Goal: Task Accomplishment & Management: Manage account settings

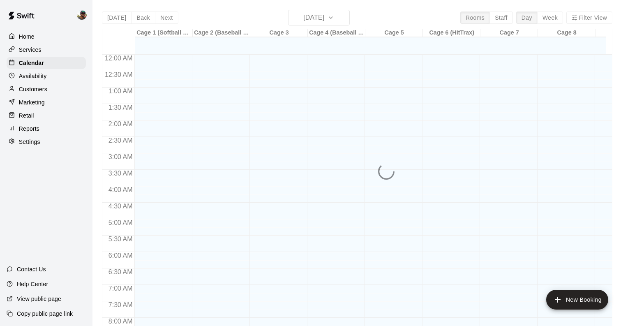
scroll to position [438, 0]
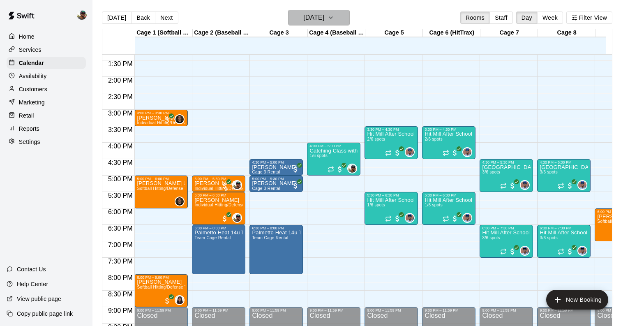
click at [334, 19] on icon "button" at bounding box center [331, 18] width 7 height 10
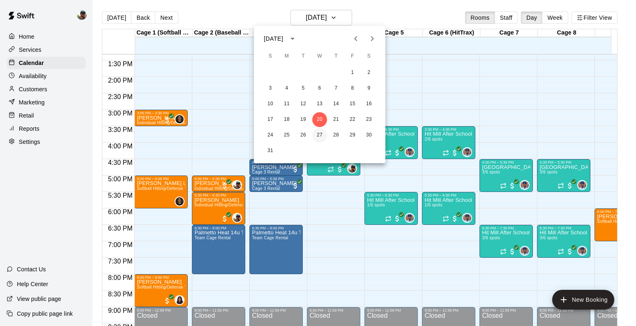
click at [315, 132] on button "27" at bounding box center [319, 135] width 15 height 15
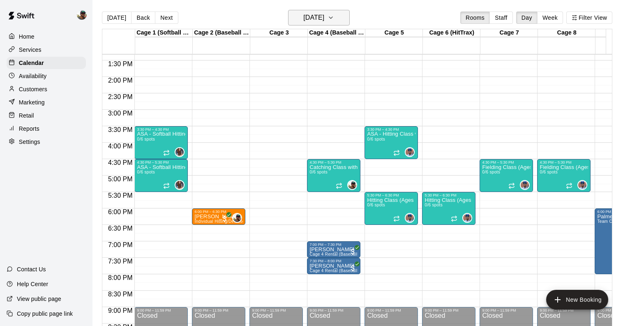
click at [334, 14] on icon "button" at bounding box center [331, 18] width 7 height 10
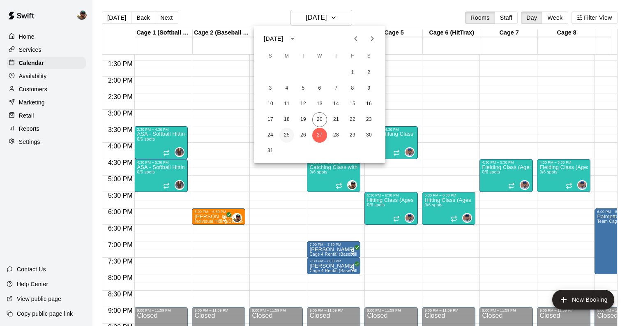
click at [284, 134] on button "25" at bounding box center [287, 135] width 15 height 15
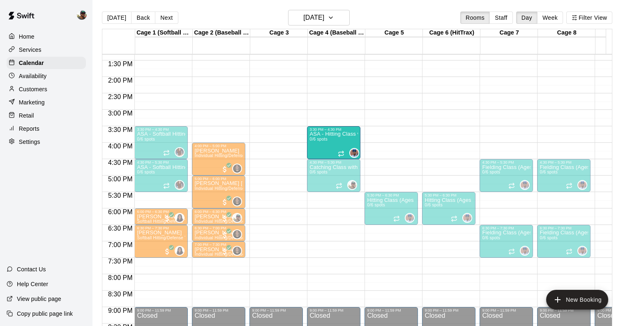
drag, startPoint x: 385, startPoint y: 142, endPoint x: 351, endPoint y: 142, distance: 33.7
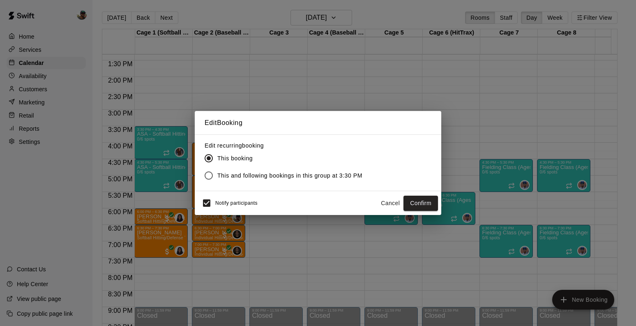
click at [320, 178] on span "This and following bookings in this group at 3:30 PM" at bounding box center [289, 175] width 145 height 9
click at [415, 200] on button "Confirm" at bounding box center [421, 203] width 35 height 15
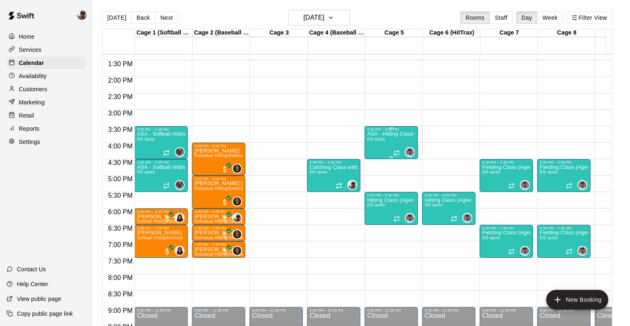
click at [377, 143] on div "ASA - Hitting Class with [PERSON_NAME] (8U-10U) 0/6 spots" at bounding box center [391, 295] width 49 height 326
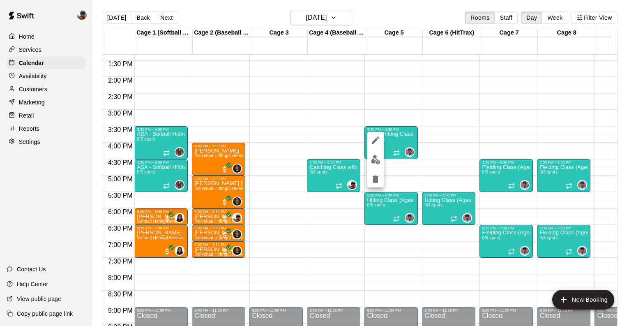
click at [330, 121] on div at bounding box center [318, 163] width 636 height 326
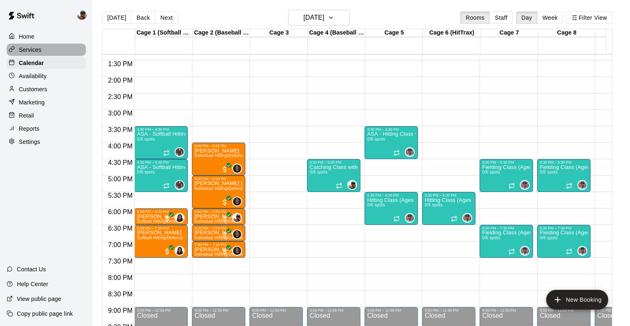
click at [42, 54] on div "Services" at bounding box center [46, 50] width 79 height 12
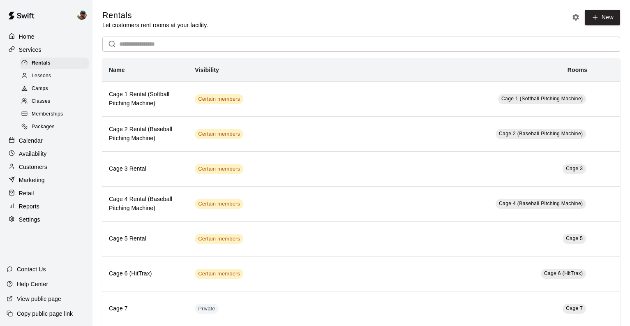
click at [43, 97] on span "Classes" at bounding box center [41, 101] width 18 height 8
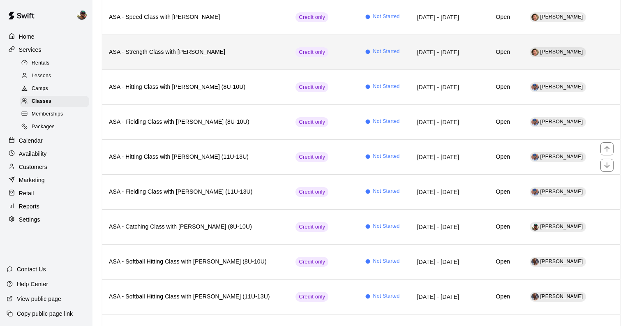
scroll to position [129, 0]
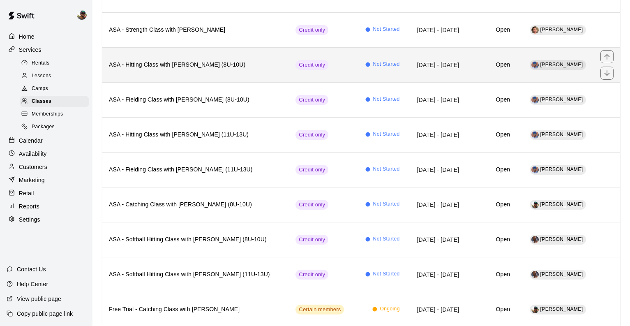
click at [221, 66] on h6 "ASA - Hitting Class with [PERSON_NAME] (8U-10U)" at bounding box center [195, 64] width 173 height 9
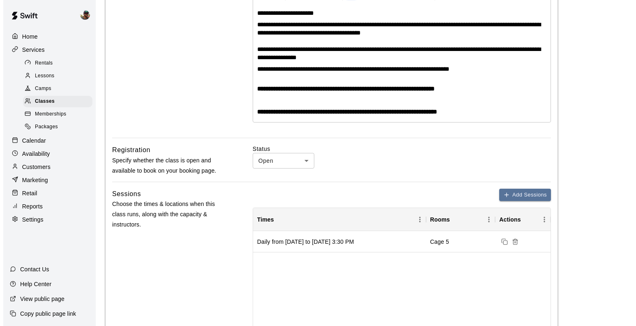
scroll to position [197, 0]
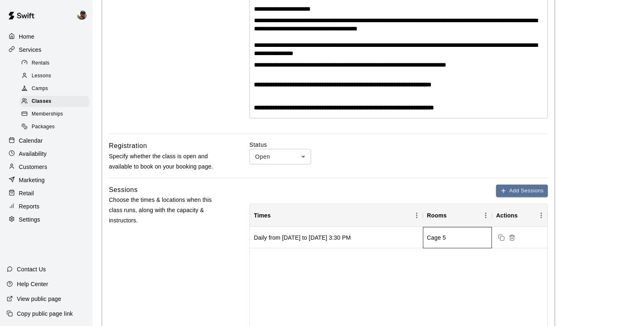
click at [438, 240] on div "Cage 5" at bounding box center [436, 237] width 19 height 8
click at [476, 239] on div "Cage 5" at bounding box center [457, 237] width 69 height 21
click at [499, 238] on icon "Duplicate sessions" at bounding box center [501, 237] width 4 height 4
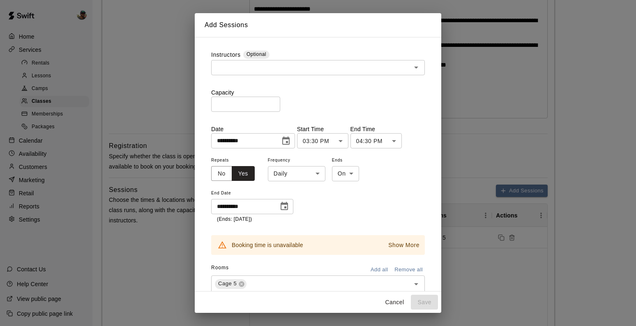
scroll to position [22, 0]
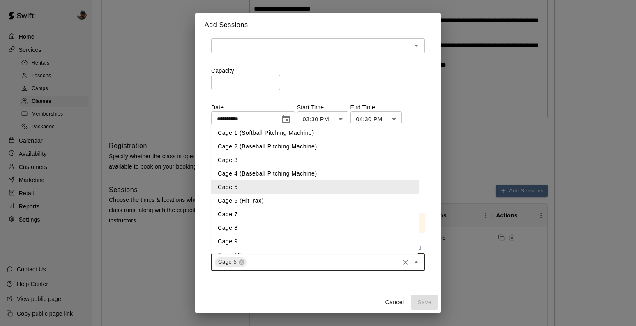
click at [310, 261] on input "text" at bounding box center [323, 262] width 150 height 10
click at [254, 175] on li "Cage 4 (Baseball Pitching Machine)" at bounding box center [315, 174] width 208 height 14
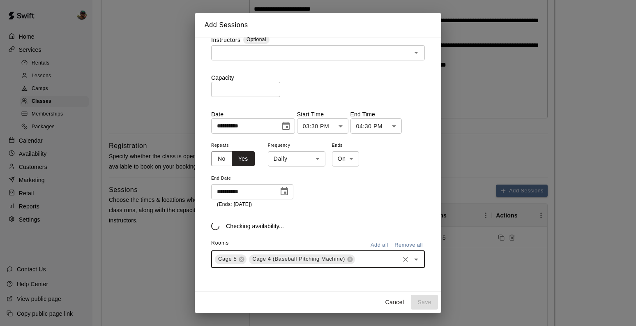
scroll to position [0, 0]
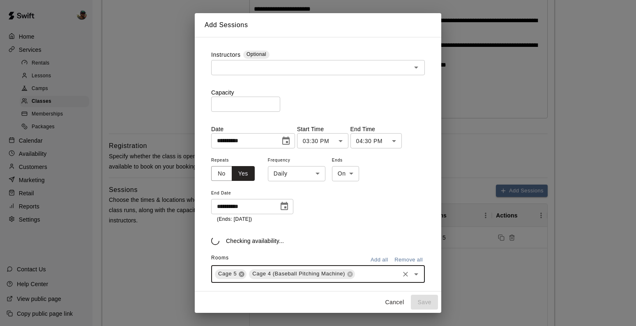
click at [240, 272] on icon at bounding box center [241, 273] width 5 height 5
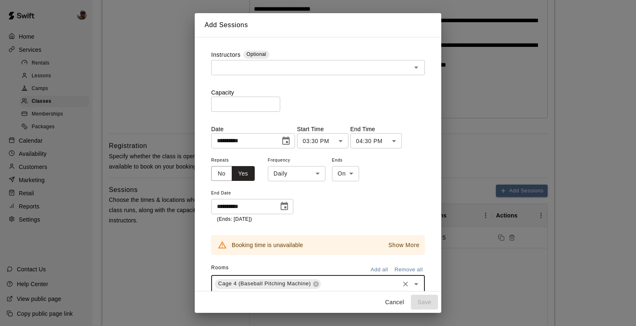
click at [393, 243] on p "Show More" at bounding box center [403, 245] width 31 height 9
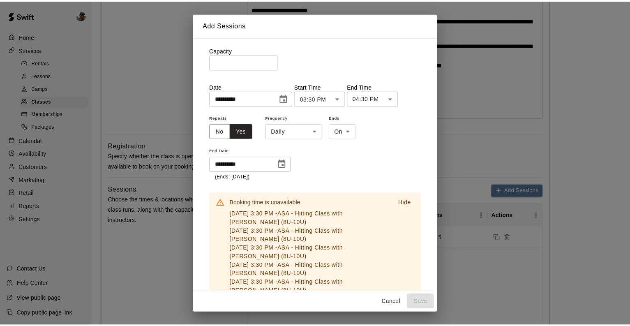
scroll to position [41, 0]
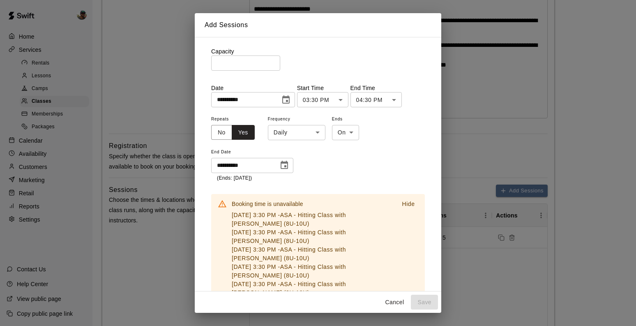
click at [285, 95] on icon "Choose date, selected date is Aug 25, 2025" at bounding box center [286, 100] width 10 height 10
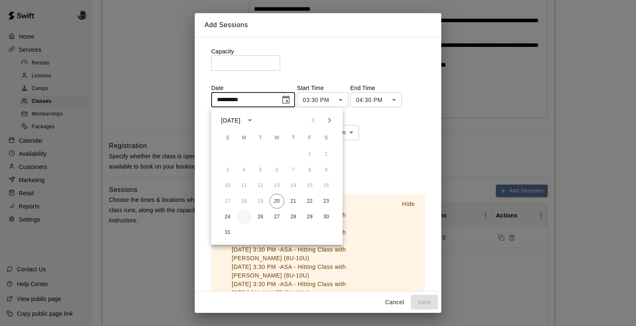
click at [243, 216] on button "25" at bounding box center [244, 217] width 15 height 15
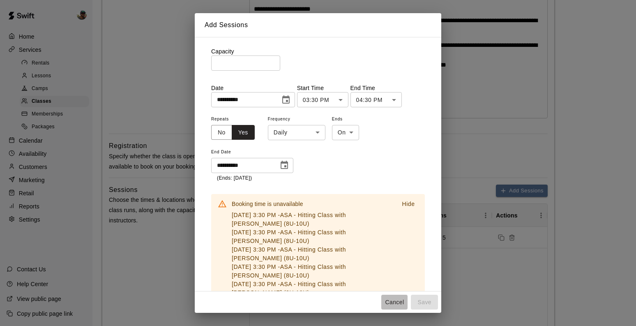
click at [388, 302] on button "Cancel" at bounding box center [394, 302] width 26 height 15
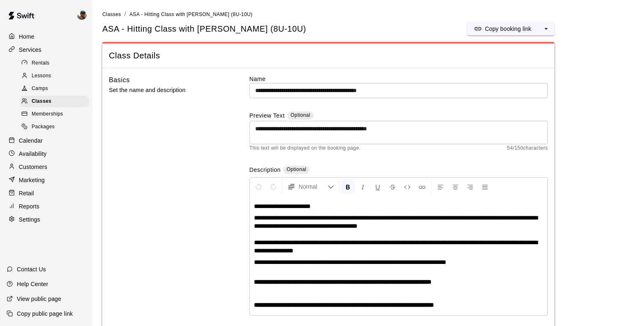
scroll to position [14, 0]
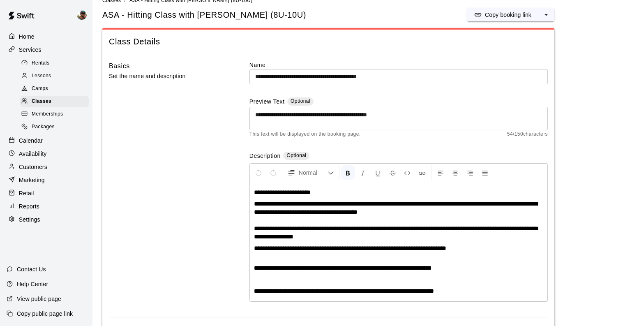
click at [35, 140] on p "Calendar" at bounding box center [31, 140] width 24 height 8
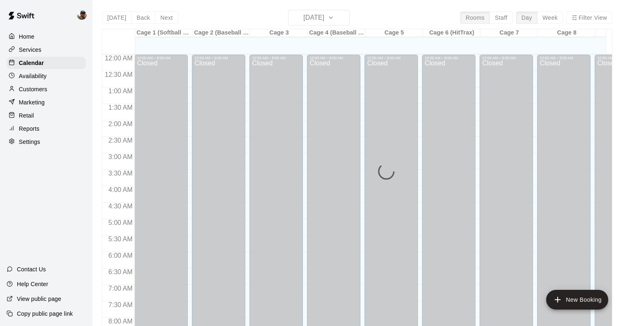
scroll to position [440, 0]
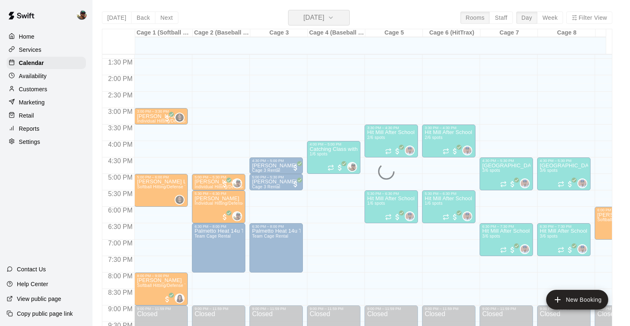
click at [334, 17] on icon "button" at bounding box center [331, 18] width 7 height 10
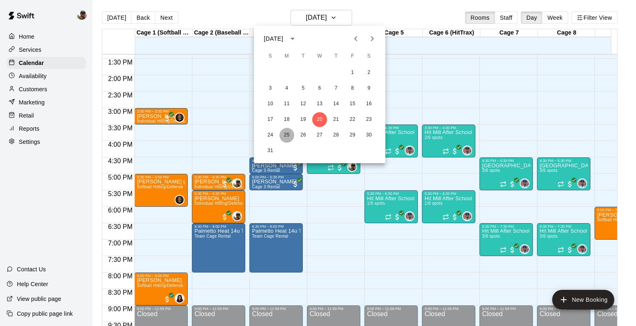
click at [289, 136] on button "25" at bounding box center [287, 135] width 15 height 15
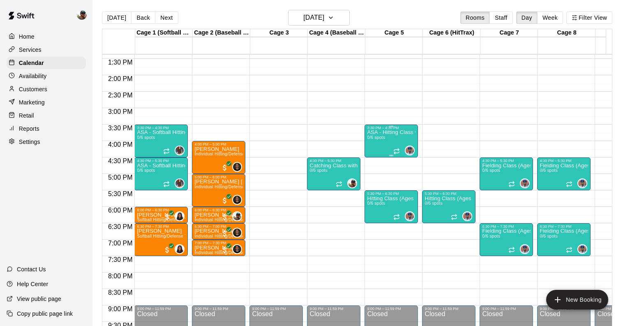
click at [391, 137] on div "ASA - Hitting Class with [PERSON_NAME] (8U-10U) 0/6 spots" at bounding box center [391, 293] width 49 height 326
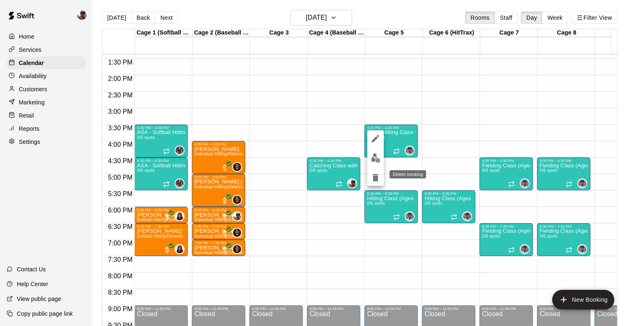
click at [378, 180] on icon "delete" at bounding box center [376, 178] width 10 height 10
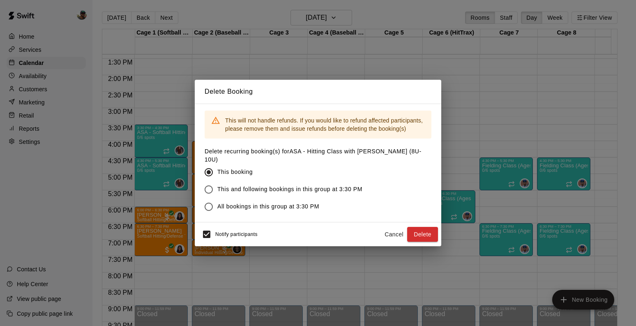
click at [326, 185] on span "This and following bookings in this group at 3:30 PM" at bounding box center [289, 189] width 145 height 9
click at [422, 233] on button "Delete" at bounding box center [422, 234] width 31 height 15
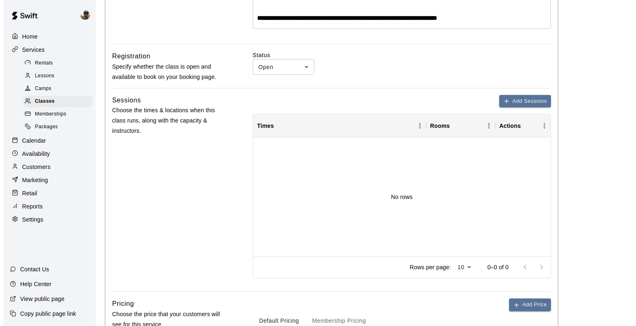
scroll to position [312, 0]
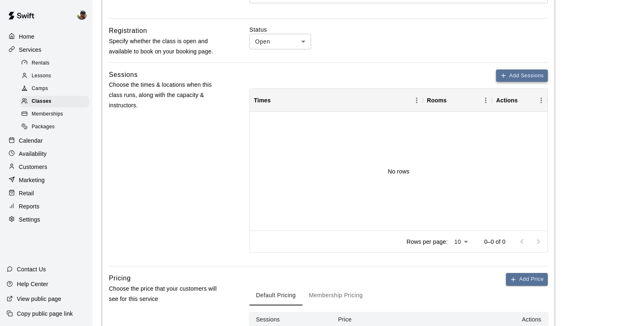
click at [511, 79] on button "Add Sessions" at bounding box center [522, 75] width 52 height 13
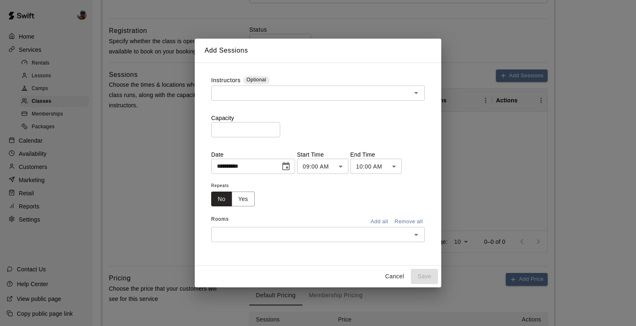
click at [289, 91] on input "text" at bounding box center [311, 93] width 195 height 10
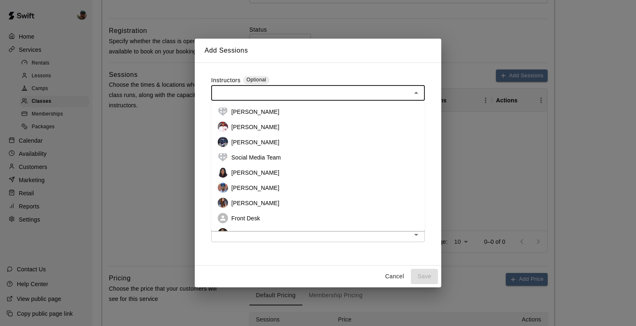
click at [260, 186] on p "[PERSON_NAME]" at bounding box center [255, 188] width 48 height 8
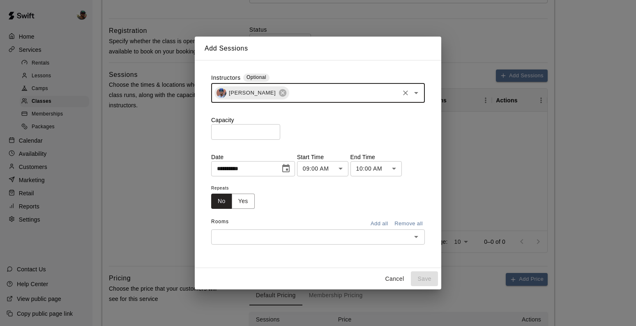
click at [272, 130] on input "*" at bounding box center [245, 131] width 69 height 15
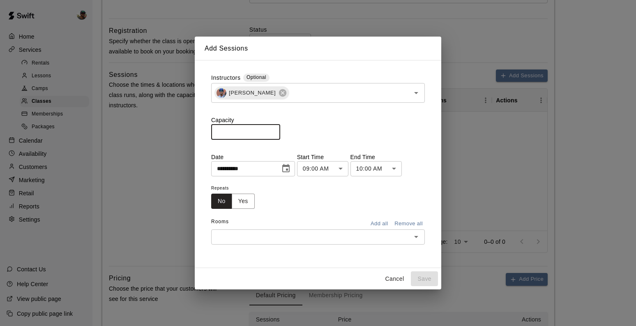
click at [272, 130] on input "*" at bounding box center [245, 131] width 69 height 15
type input "*"
click at [272, 130] on input "*" at bounding box center [245, 131] width 69 height 15
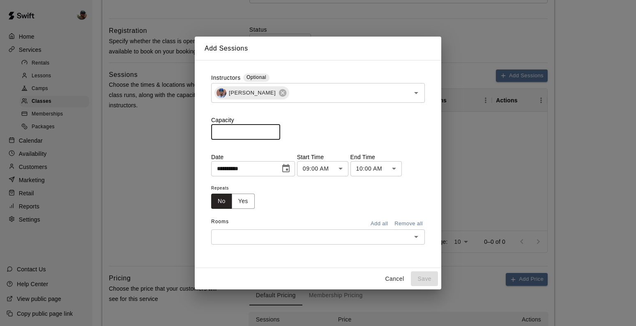
click at [287, 166] on icon "Choose date, selected date is Aug 20, 2025" at bounding box center [285, 168] width 7 height 8
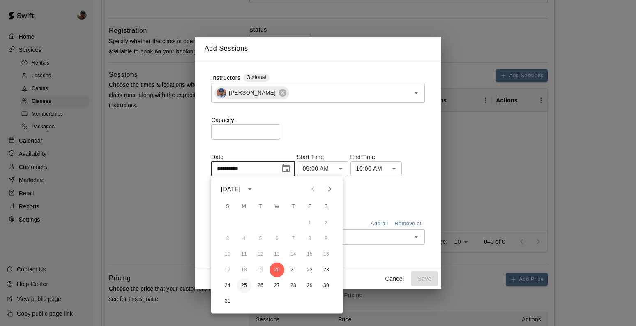
click at [245, 282] on button "25" at bounding box center [244, 285] width 15 height 15
type input "**********"
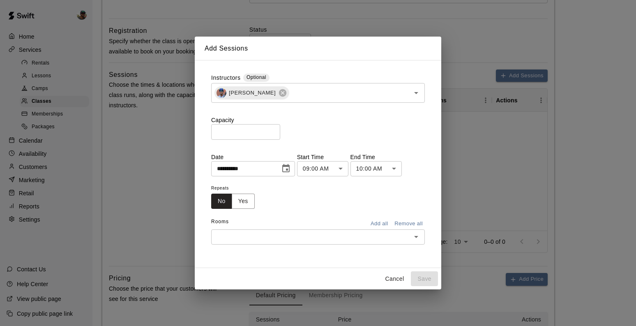
click at [343, 170] on body "**********" at bounding box center [318, 134] width 636 height 893
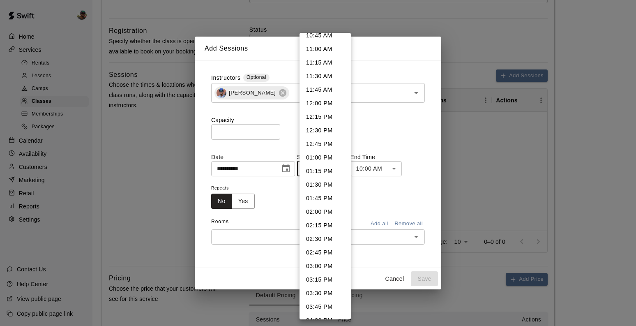
scroll to position [621, 0]
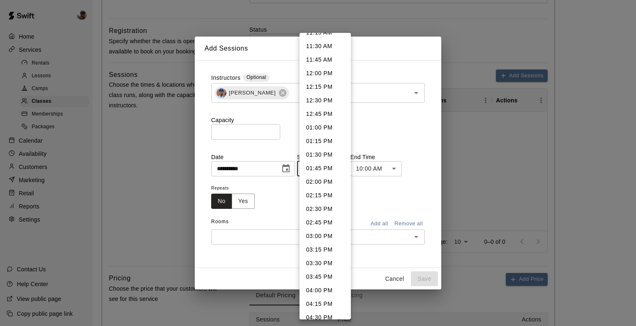
click at [321, 263] on li "03:30 PM" at bounding box center [325, 263] width 51 height 14
type input "********"
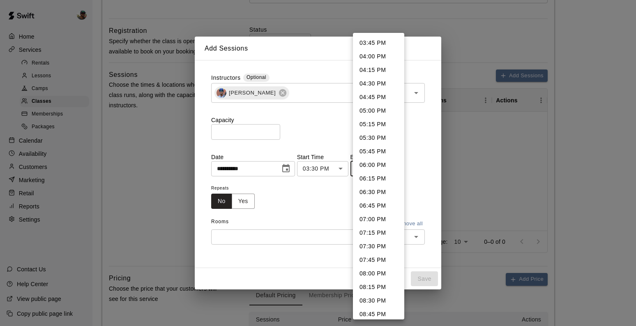
click at [386, 168] on body "**********" at bounding box center [318, 134] width 636 height 893
click at [378, 81] on li "04:30 PM" at bounding box center [378, 84] width 51 height 14
type input "********"
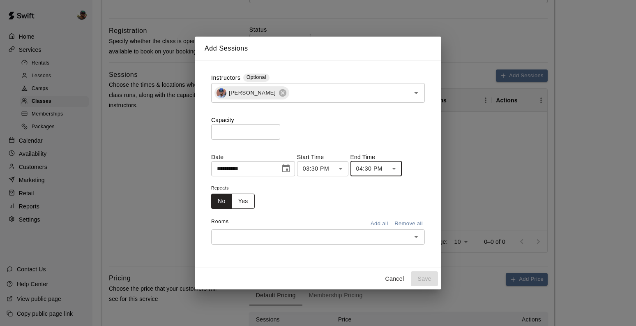
click at [246, 204] on button "Yes" at bounding box center [243, 201] width 23 height 15
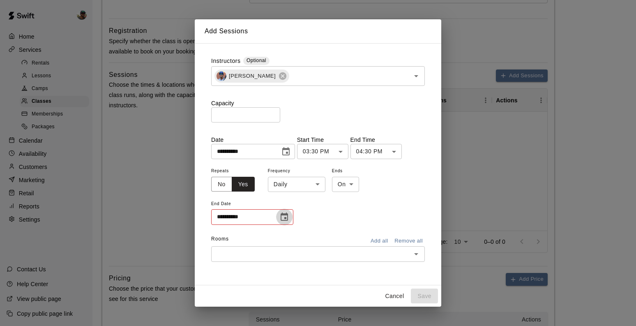
click at [286, 218] on icon "Choose date" at bounding box center [284, 217] width 7 height 8
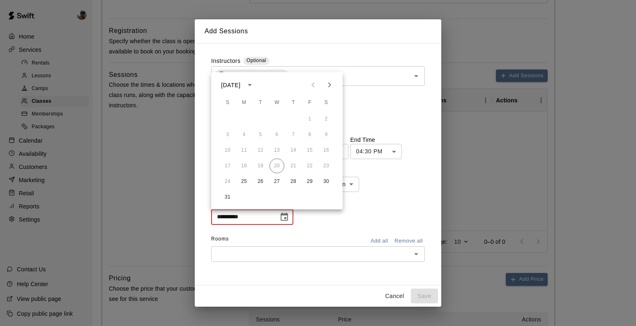
click at [316, 235] on div "Rooms Add all Remove all" at bounding box center [318, 240] width 214 height 14
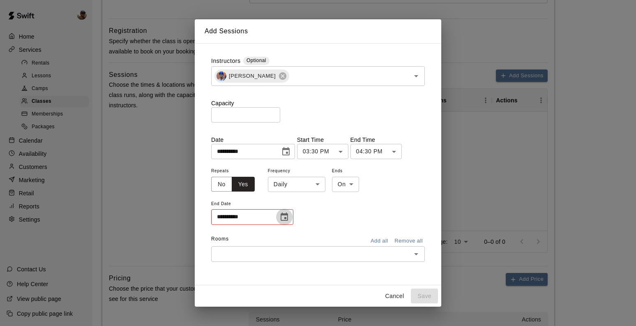
click at [287, 218] on icon "Choose date" at bounding box center [285, 217] width 10 height 10
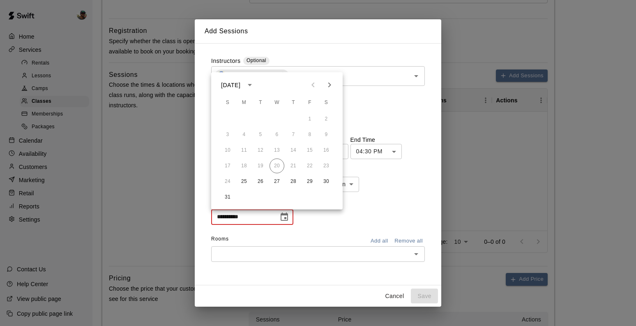
click at [328, 83] on icon "Next month" at bounding box center [330, 85] width 10 height 10
click at [309, 168] on button "26" at bounding box center [310, 166] width 15 height 15
type input "**********"
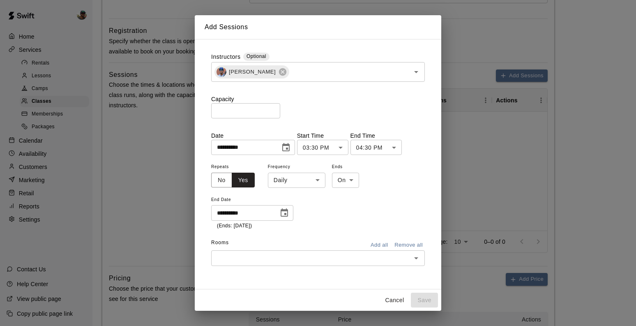
click at [347, 258] on input "text" at bounding box center [311, 258] width 195 height 10
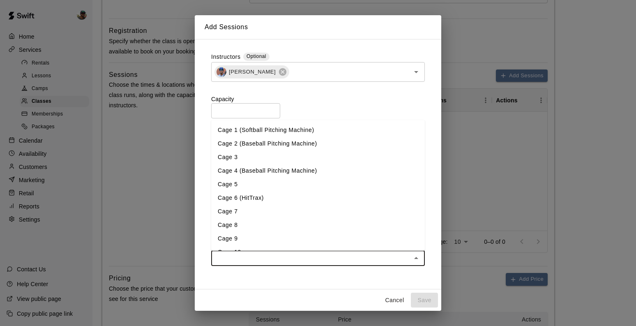
click at [248, 176] on li "Cage 4 (Baseball Pitching Machine)" at bounding box center [318, 171] width 214 height 14
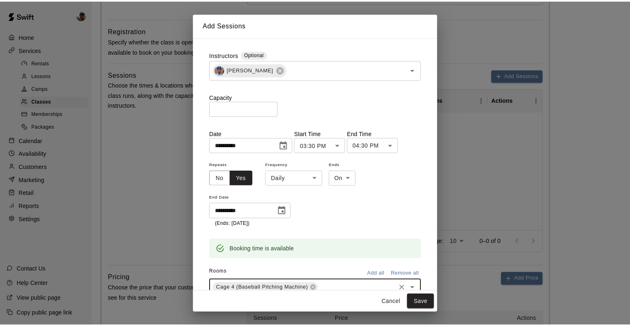
scroll to position [29, 0]
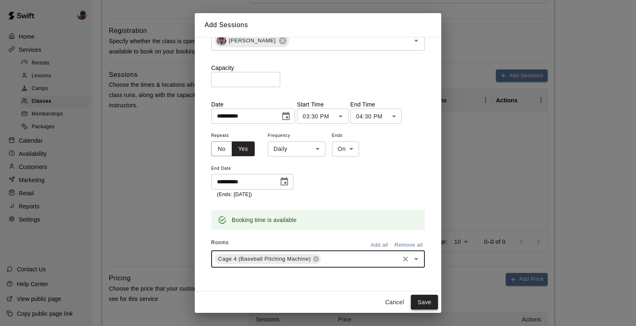
click at [423, 302] on button "Save" at bounding box center [424, 302] width 27 height 15
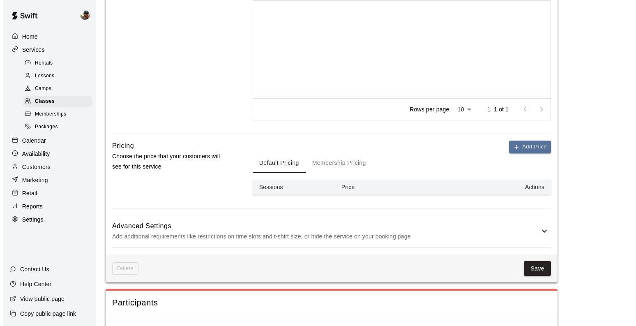
scroll to position [453, 0]
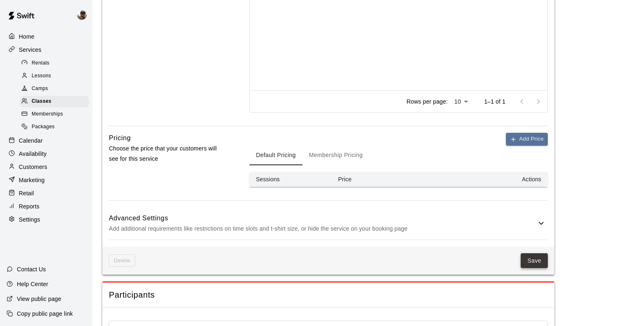
click at [522, 262] on button "Save" at bounding box center [534, 260] width 27 height 15
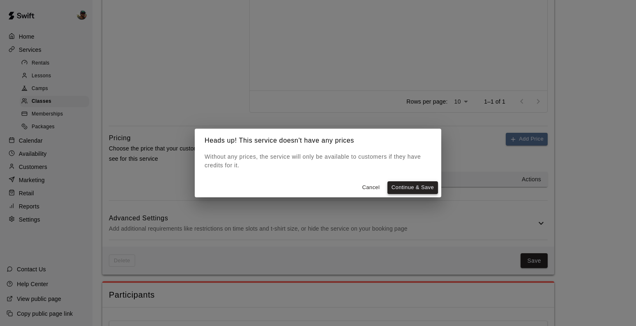
click at [398, 187] on button "Continue & Save" at bounding box center [413, 187] width 51 height 13
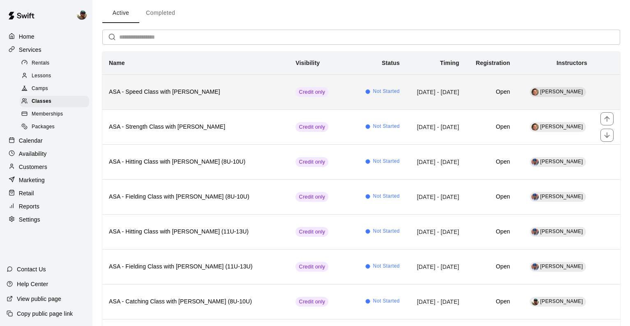
scroll to position [54, 0]
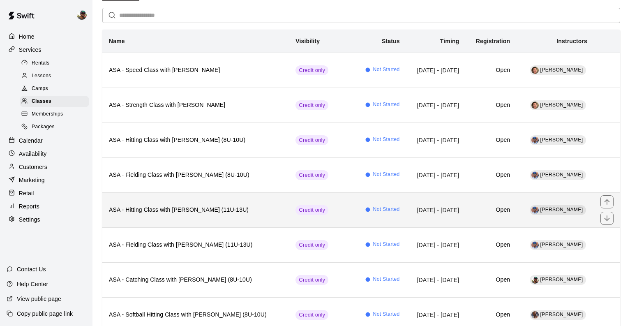
click at [174, 208] on h6 "ASA - Hitting Class with [PERSON_NAME] (11U-13U)" at bounding box center [195, 210] width 173 height 9
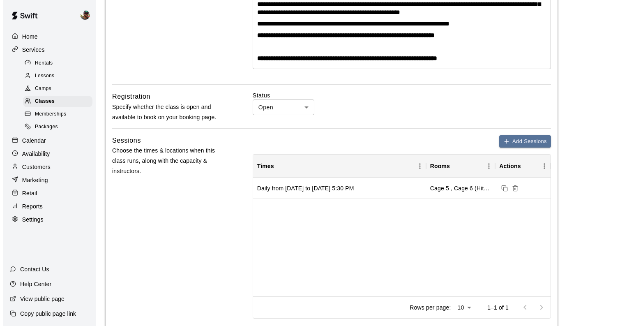
scroll to position [227, 0]
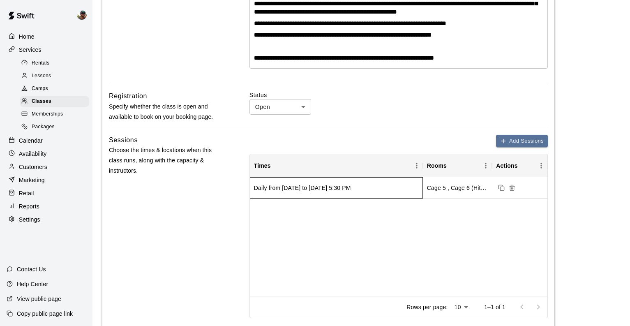
click at [405, 186] on div "Daily from [DATE] to [DATE] 5:30 PM" at bounding box center [336, 187] width 173 height 21
click at [501, 187] on icon "Duplicate sessions" at bounding box center [501, 188] width 7 height 7
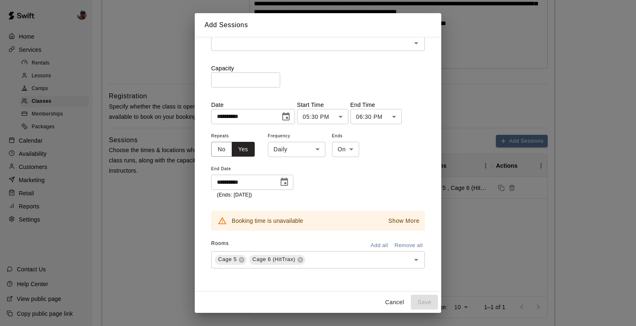
scroll to position [0, 0]
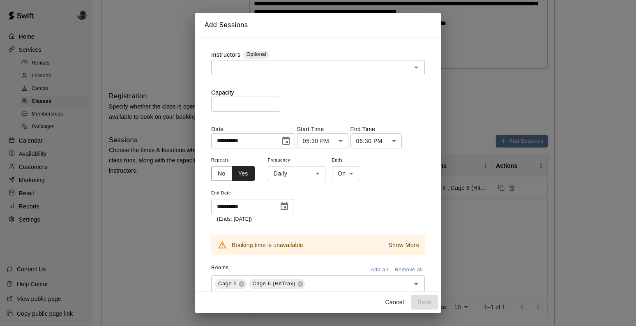
click at [272, 70] on input "text" at bounding box center [311, 67] width 195 height 10
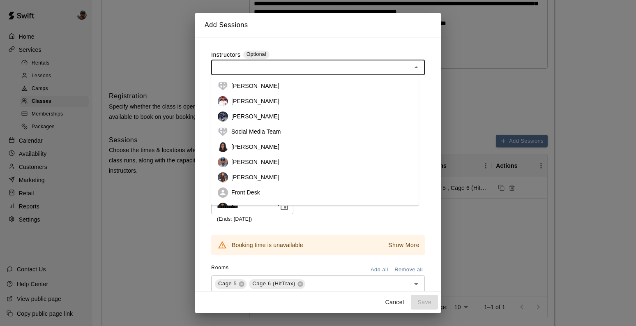
click at [250, 160] on p "[PERSON_NAME]" at bounding box center [255, 162] width 48 height 8
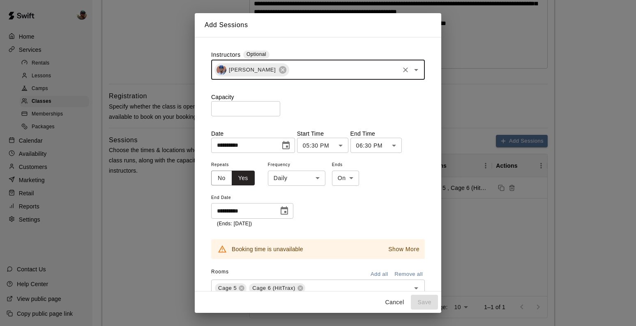
click at [274, 108] on input "*" at bounding box center [245, 108] width 69 height 15
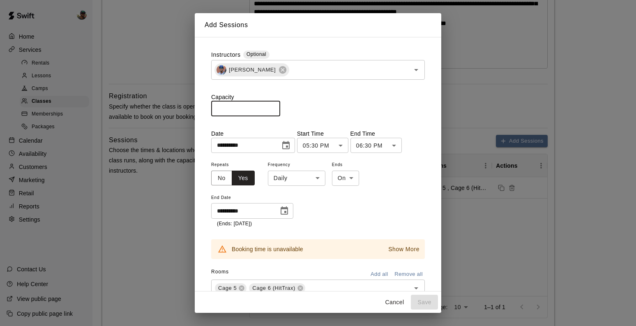
click at [274, 108] on input "*" at bounding box center [245, 108] width 69 height 15
type input "*"
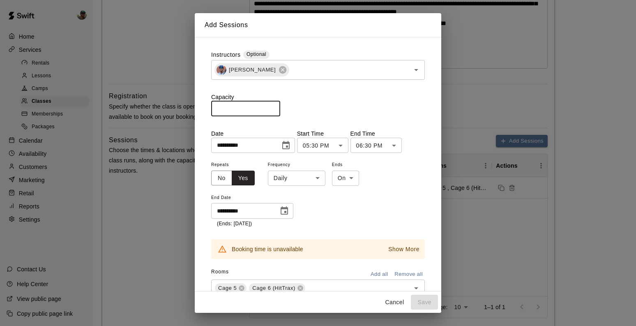
click at [274, 108] on input "*" at bounding box center [245, 108] width 69 height 15
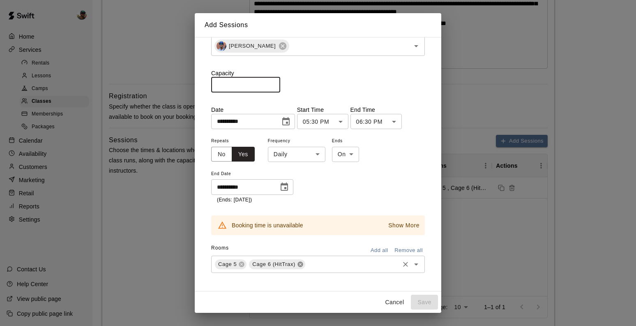
click at [302, 263] on icon at bounding box center [300, 264] width 5 height 5
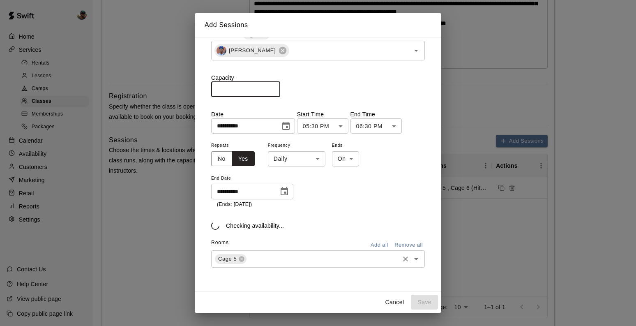
click at [245, 260] on div "Cage 5" at bounding box center [231, 259] width 32 height 10
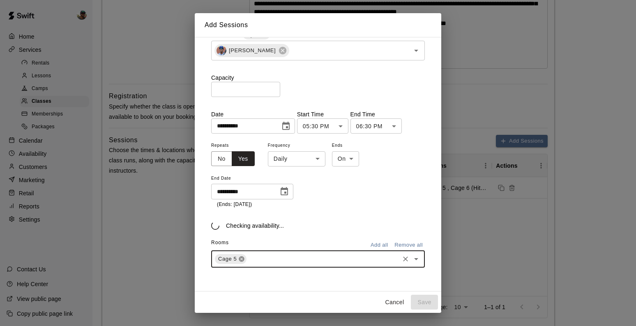
click at [244, 259] on icon at bounding box center [241, 258] width 5 height 5
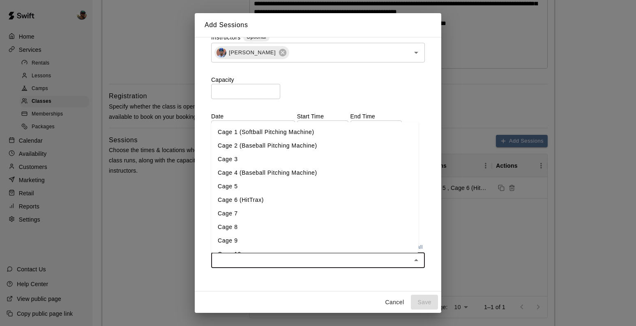
click at [324, 261] on input "text" at bounding box center [311, 260] width 195 height 10
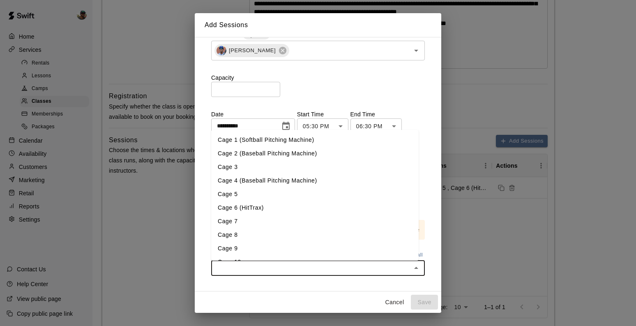
click at [253, 182] on li "Cage 4 (Baseball Pitching Machine)" at bounding box center [315, 181] width 208 height 14
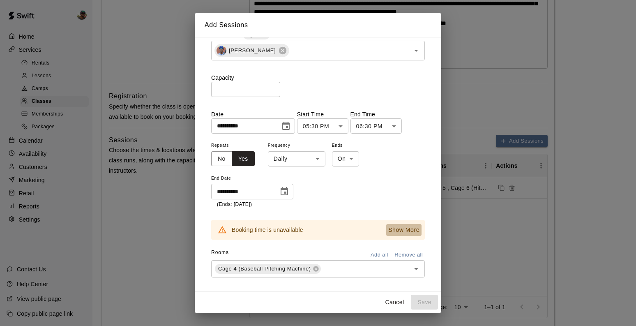
click at [408, 230] on p "Show More" at bounding box center [403, 230] width 31 height 9
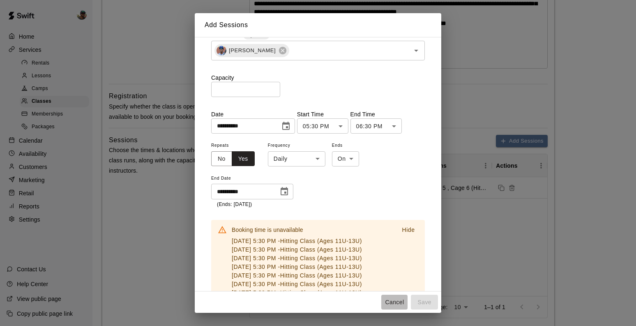
click at [395, 304] on button "Cancel" at bounding box center [394, 302] width 26 height 15
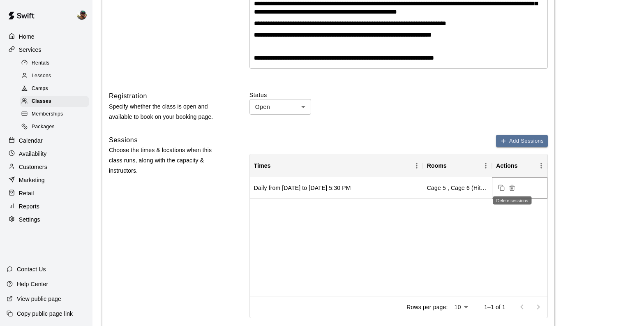
click at [514, 188] on icon "Delete sessions" at bounding box center [513, 188] width 4 height 5
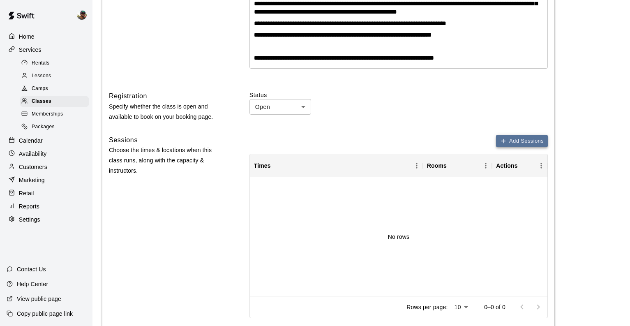
click at [513, 144] on button "Add Sessions" at bounding box center [522, 141] width 52 height 13
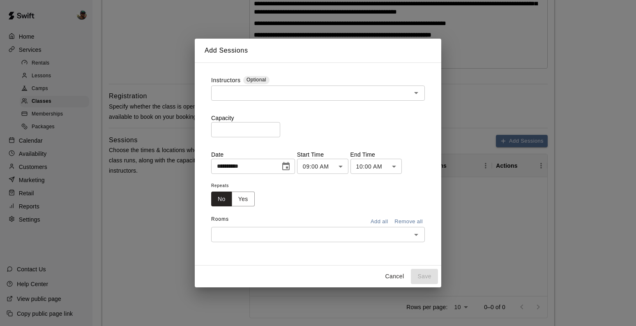
click at [304, 92] on input "text" at bounding box center [311, 93] width 195 height 10
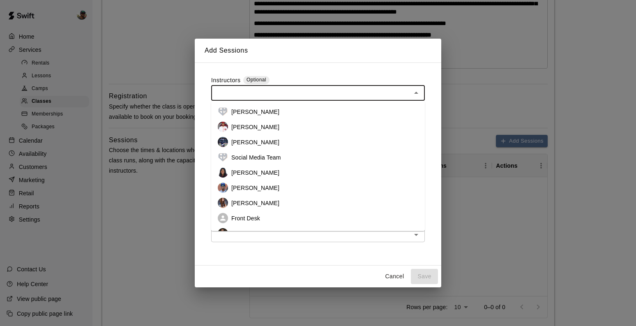
click at [263, 185] on p "[PERSON_NAME]" at bounding box center [255, 188] width 48 height 8
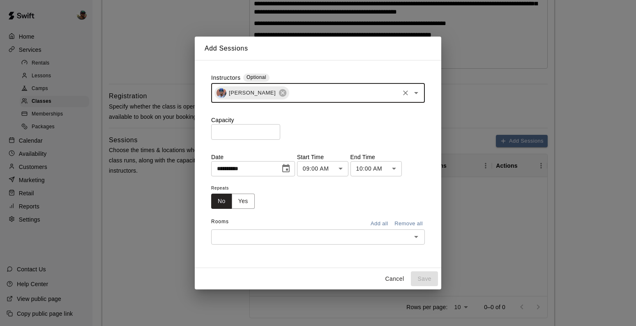
click at [271, 130] on input "*" at bounding box center [245, 131] width 69 height 15
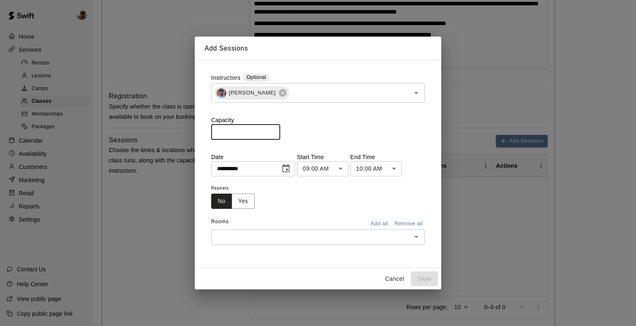
click at [271, 130] on input "*" at bounding box center [245, 131] width 69 height 15
type input "*"
click at [271, 130] on input "*" at bounding box center [245, 131] width 69 height 15
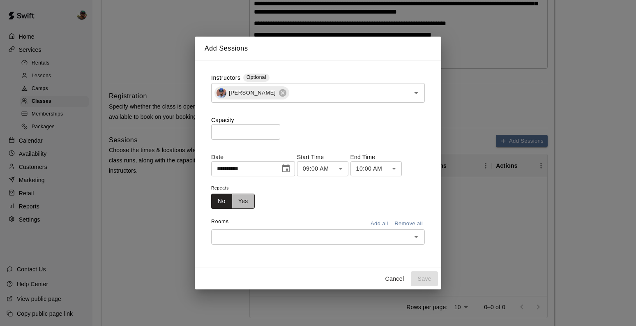
click at [247, 202] on button "Yes" at bounding box center [243, 201] width 23 height 15
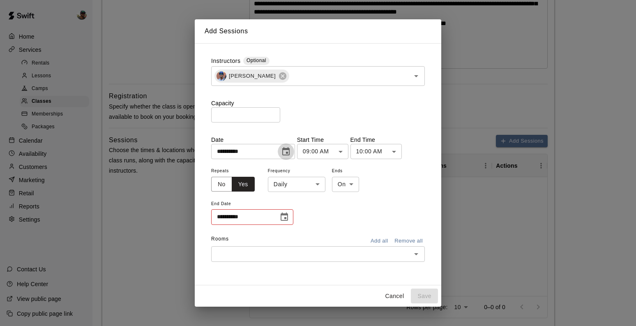
click at [289, 148] on icon "Choose date, selected date is Aug 20, 2025" at bounding box center [285, 151] width 7 height 8
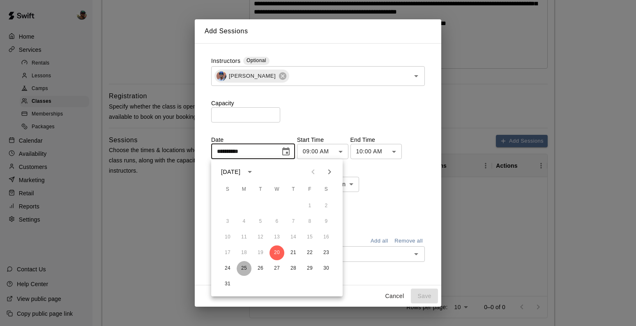
click at [246, 267] on button "25" at bounding box center [244, 268] width 15 height 15
type input "**********"
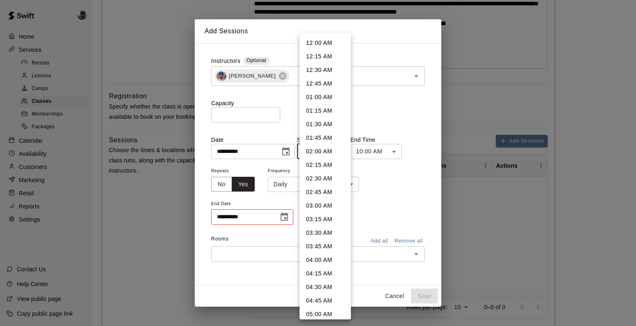
click at [342, 152] on body "**********" at bounding box center [318, 209] width 636 height 873
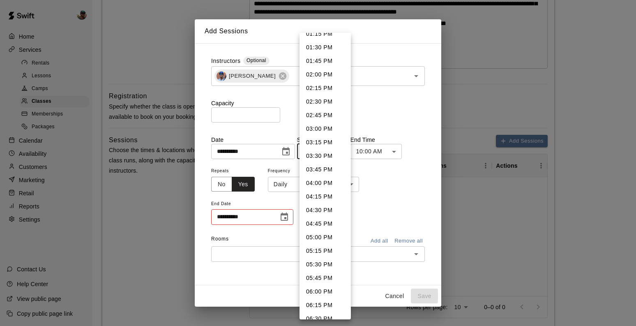
scroll to position [729, 0]
click at [318, 266] on li "05:30 PM" at bounding box center [325, 263] width 51 height 14
type input "********"
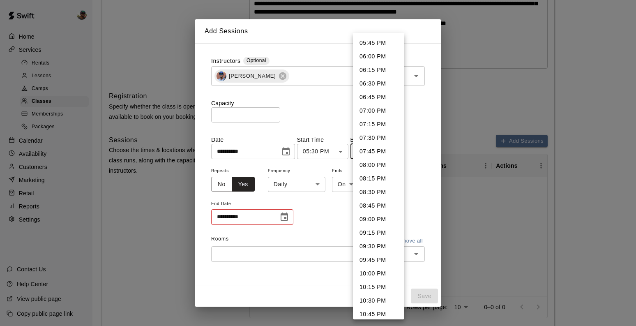
click at [390, 149] on body "**********" at bounding box center [318, 209] width 636 height 873
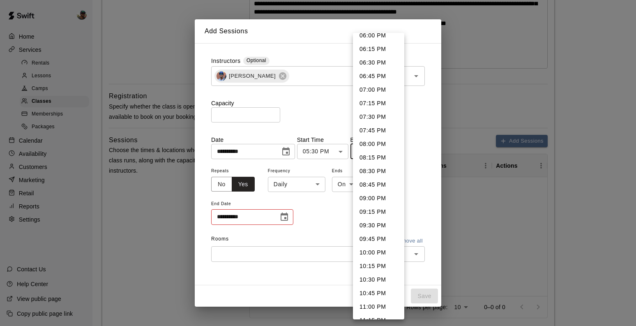
scroll to position [22, 0]
click at [380, 61] on li "06:30 PM" at bounding box center [378, 62] width 51 height 14
type input "********"
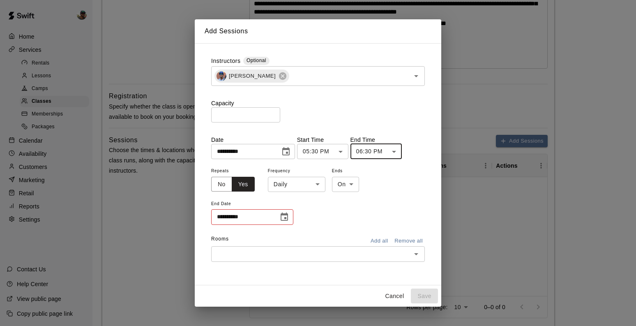
click at [286, 216] on icon "Choose date" at bounding box center [285, 217] width 10 height 10
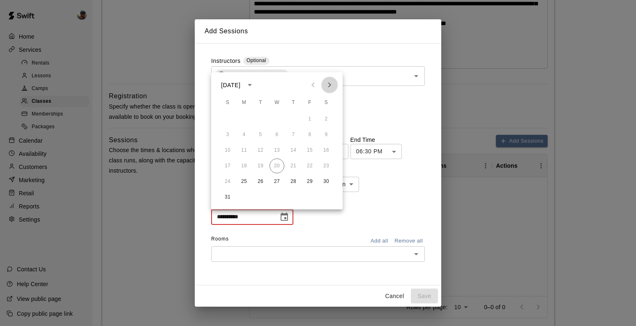
click at [328, 85] on icon "Next month" at bounding box center [330, 85] width 10 height 10
click at [319, 85] on button "Previous month" at bounding box center [313, 85] width 16 height 16
click at [318, 85] on button "Previous month" at bounding box center [313, 85] width 16 height 16
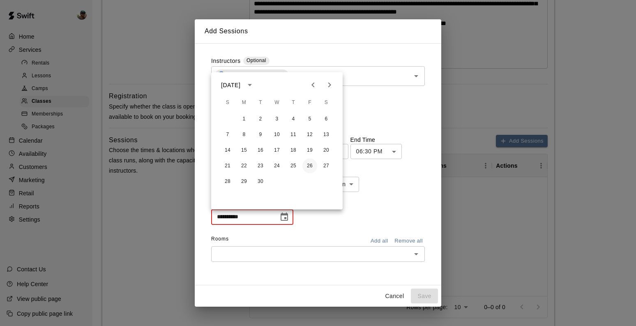
click at [312, 161] on button "26" at bounding box center [310, 166] width 15 height 15
type input "**********"
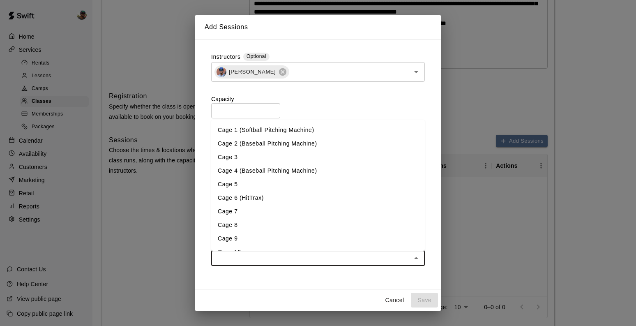
click at [324, 254] on input "text" at bounding box center [311, 258] width 195 height 10
click at [253, 176] on li "Cage 4 (Baseball Pitching Machine)" at bounding box center [318, 171] width 214 height 14
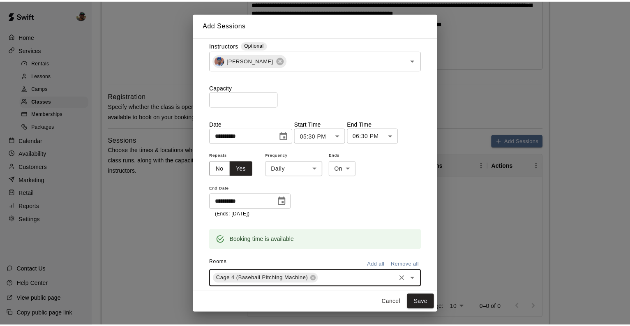
scroll to position [11, 0]
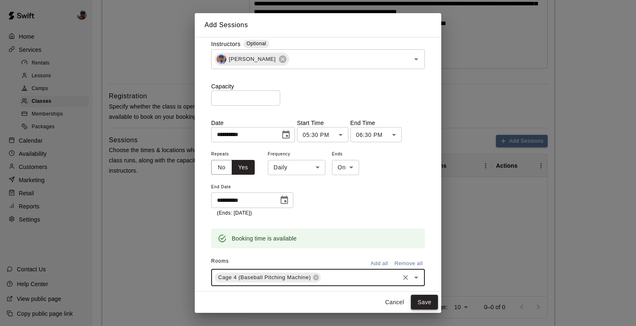
click at [421, 301] on button "Save" at bounding box center [424, 302] width 27 height 15
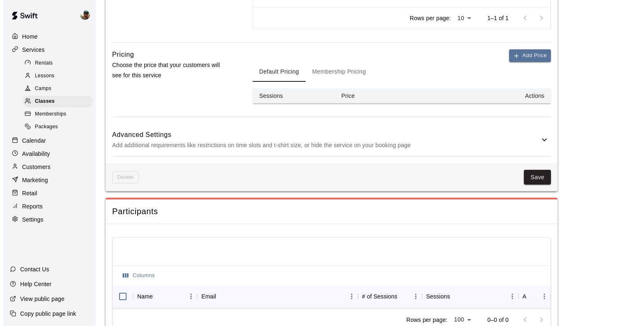
scroll to position [553, 0]
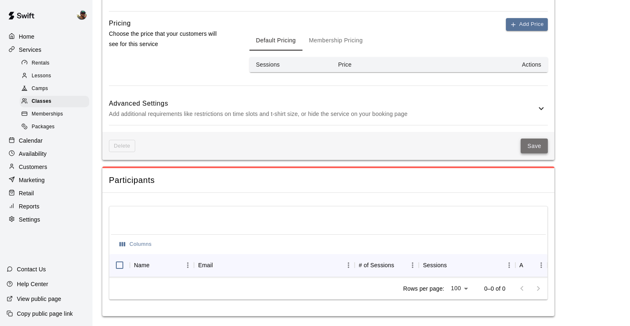
click at [525, 143] on button "Save" at bounding box center [534, 146] width 27 height 15
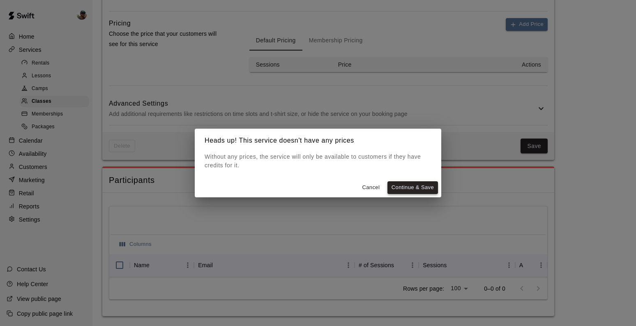
click at [427, 188] on button "Continue & Save" at bounding box center [413, 187] width 51 height 13
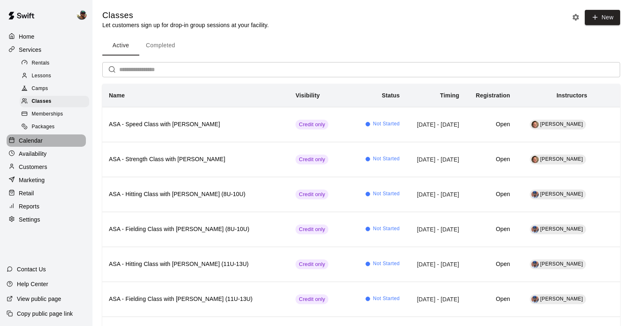
click at [35, 141] on p "Calendar" at bounding box center [31, 140] width 24 height 8
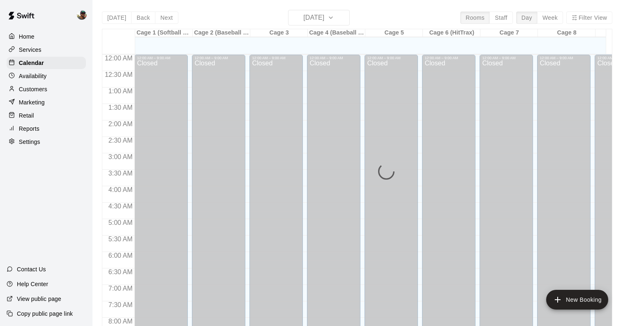
scroll to position [442, 0]
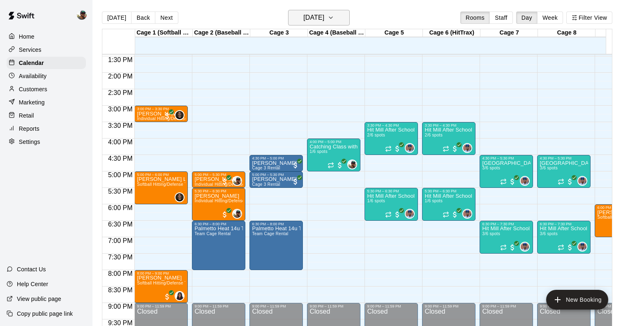
click at [324, 16] on h6 "[DATE]" at bounding box center [313, 18] width 21 height 12
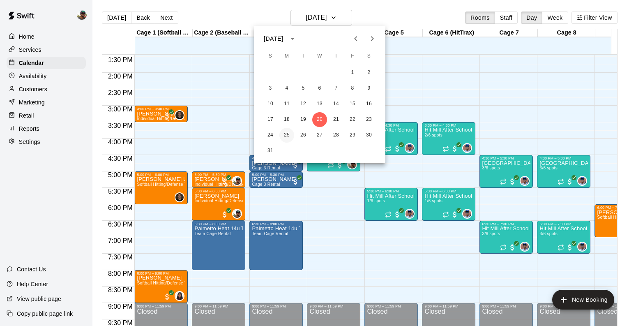
click at [291, 136] on button "25" at bounding box center [287, 135] width 15 height 15
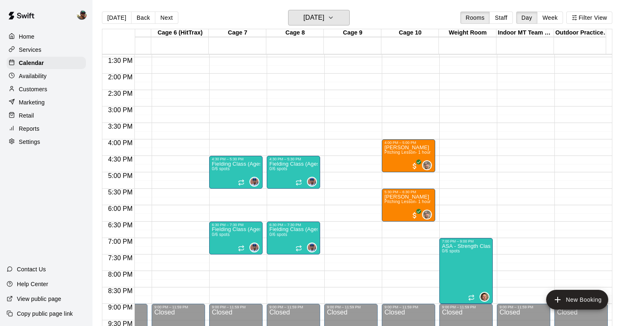
scroll to position [441, 250]
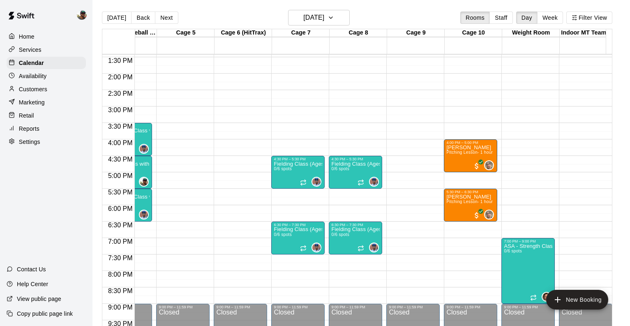
click at [346, 26] on div "[DATE] Back [DATE][DATE] Rooms Staff Day Week Filter View" at bounding box center [357, 19] width 511 height 19
click at [346, 23] on button "[DATE]" at bounding box center [319, 18] width 62 height 16
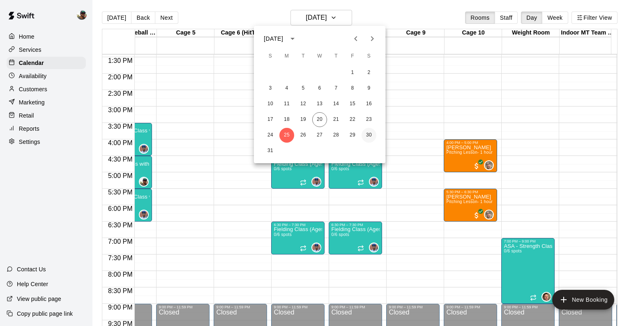
click at [367, 134] on button "30" at bounding box center [369, 135] width 15 height 15
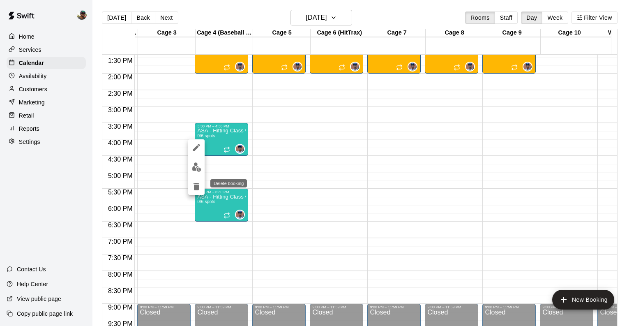
click at [198, 189] on icon "delete" at bounding box center [197, 186] width 6 height 7
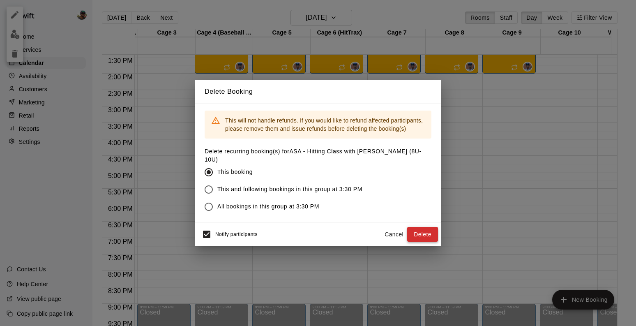
click at [420, 227] on button "Delete" at bounding box center [422, 234] width 31 height 15
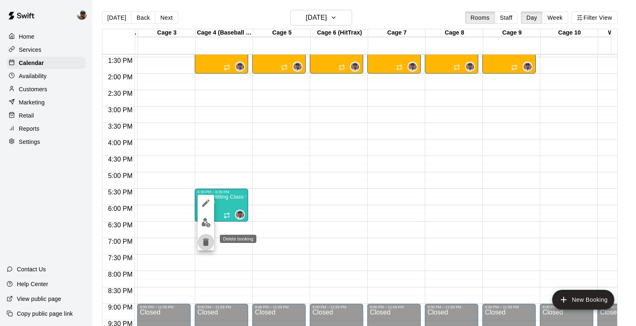
click at [208, 241] on icon "delete" at bounding box center [206, 242] width 10 height 10
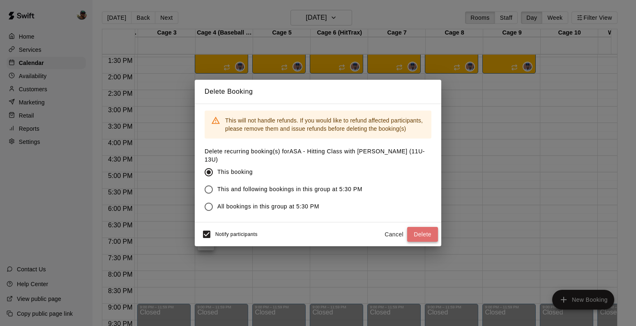
click at [418, 228] on button "Delete" at bounding box center [422, 234] width 31 height 15
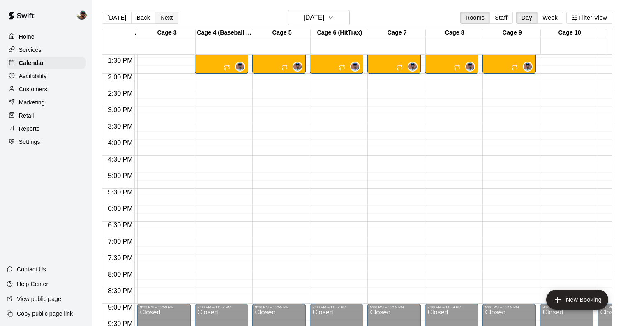
click at [164, 20] on button "Next" at bounding box center [166, 18] width 23 height 12
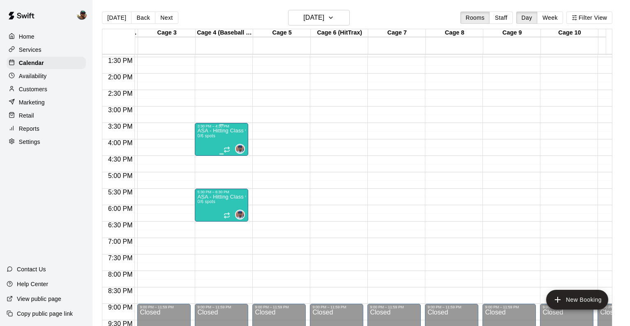
click at [219, 142] on div "ASA - Hitting Class with [PERSON_NAME] (8U-10U) 0/6 spots" at bounding box center [221, 291] width 49 height 326
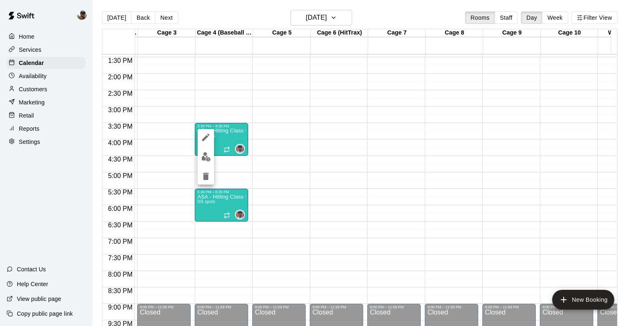
click at [205, 176] on icon "delete" at bounding box center [206, 176] width 6 height 7
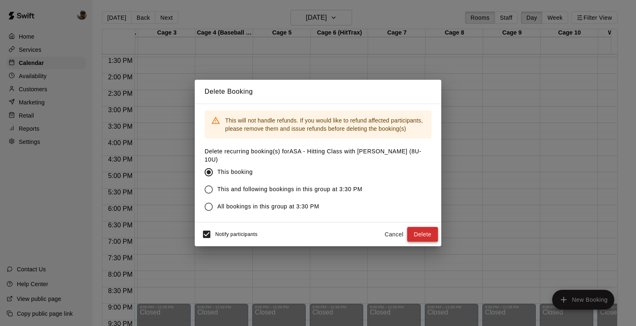
click at [414, 229] on button "Delete" at bounding box center [422, 234] width 31 height 15
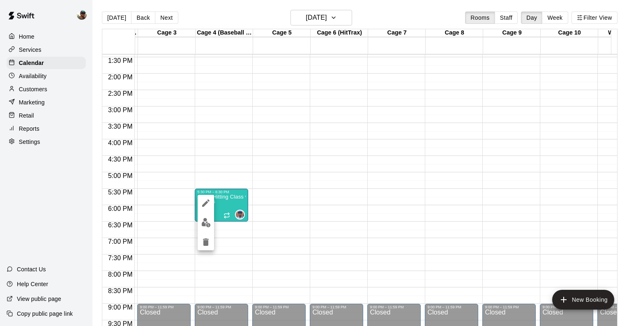
click at [206, 243] on icon "delete" at bounding box center [206, 241] width 6 height 7
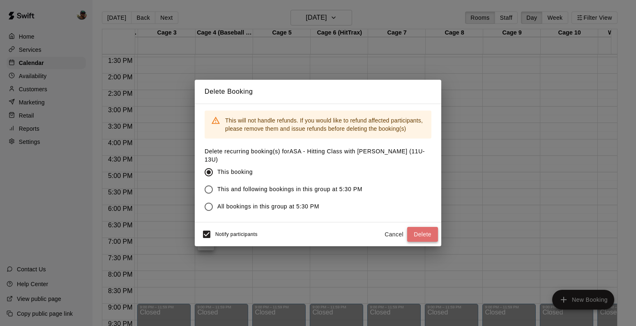
click at [418, 231] on button "Delete" at bounding box center [422, 234] width 31 height 15
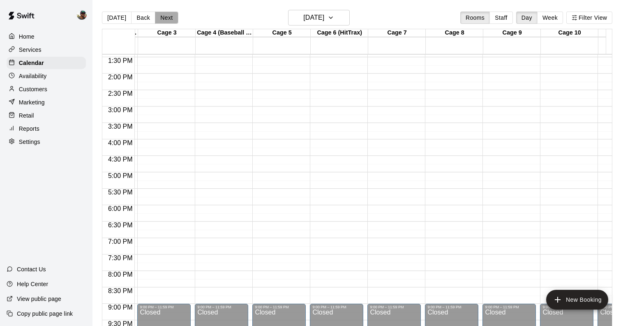
click at [161, 20] on button "Next" at bounding box center [166, 18] width 23 height 12
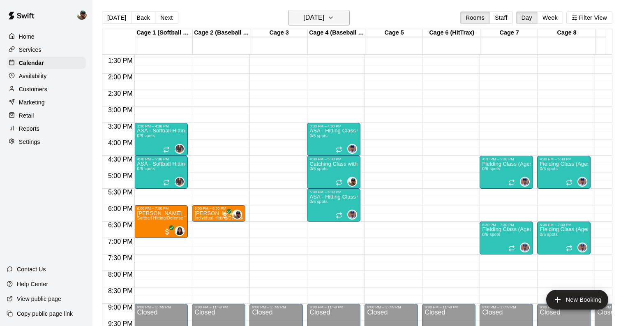
click at [334, 22] on icon "button" at bounding box center [331, 18] width 7 height 10
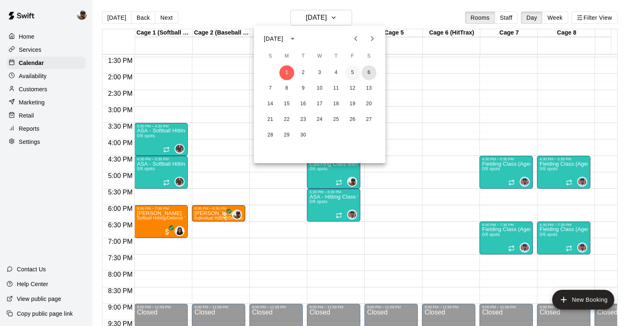
click at [370, 72] on button "6" at bounding box center [369, 72] width 15 height 15
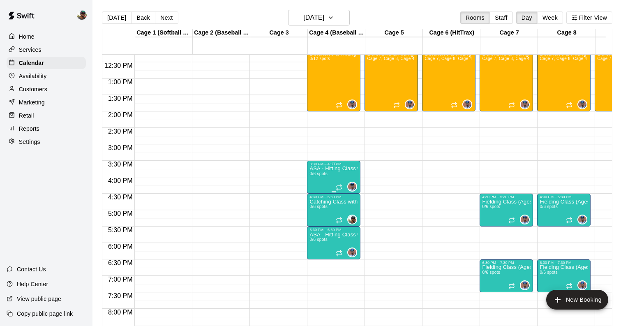
click at [332, 189] on div "ASA - Hitting Class with [PERSON_NAME] (8U-10U) 0/6 spots" at bounding box center [334, 329] width 49 height 326
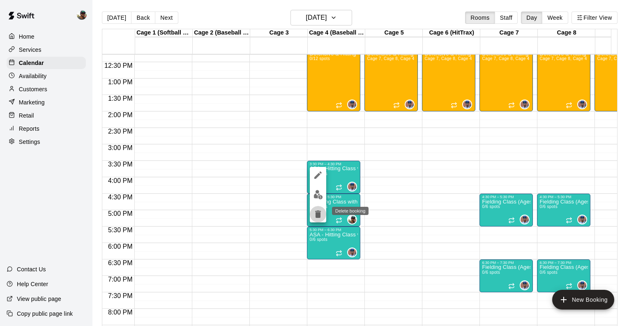
click at [319, 218] on icon "delete" at bounding box center [318, 214] width 10 height 10
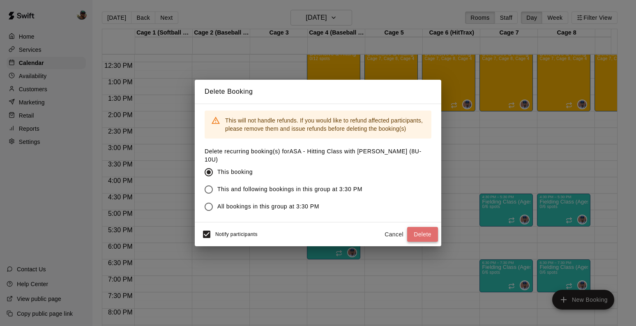
click at [417, 228] on button "Delete" at bounding box center [422, 234] width 31 height 15
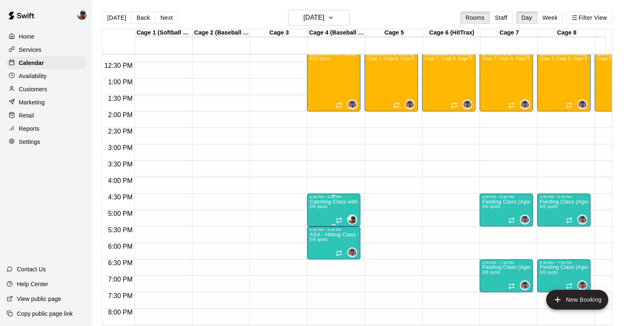
click at [327, 207] on span "0/6 spots" at bounding box center [319, 206] width 18 height 5
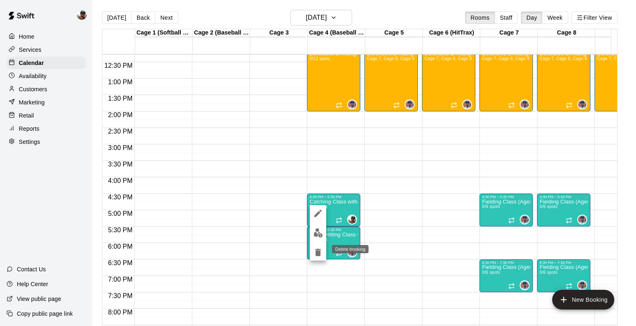
click at [316, 252] on icon "delete" at bounding box center [318, 252] width 6 height 7
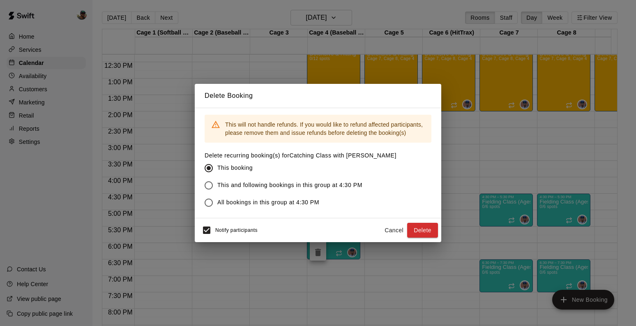
click at [432, 228] on button "Delete" at bounding box center [422, 230] width 31 height 15
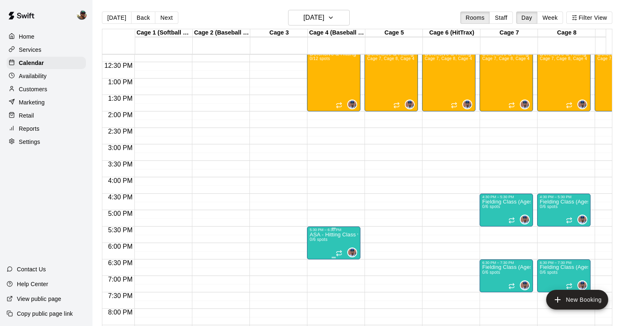
click at [320, 235] on p "ASA - Hitting Class with [PERSON_NAME] (11U-13U)" at bounding box center [334, 235] width 49 height 0
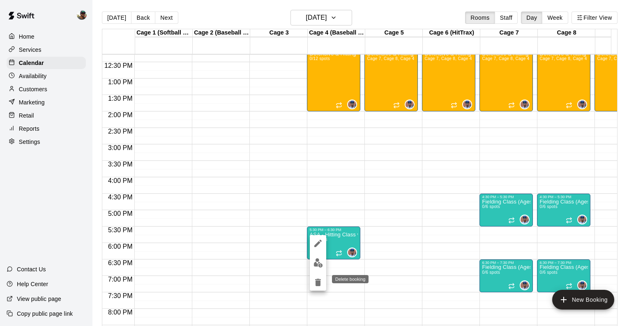
click at [316, 281] on icon "delete" at bounding box center [318, 282] width 6 height 7
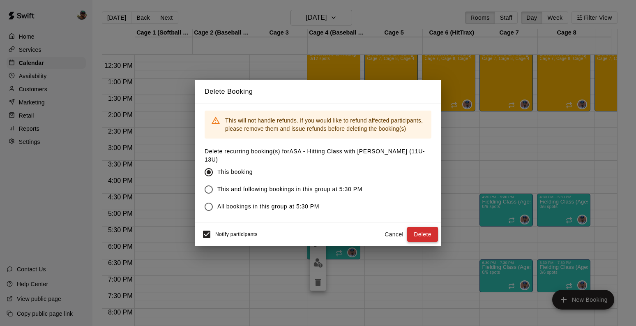
click at [425, 231] on button "Delete" at bounding box center [422, 234] width 31 height 15
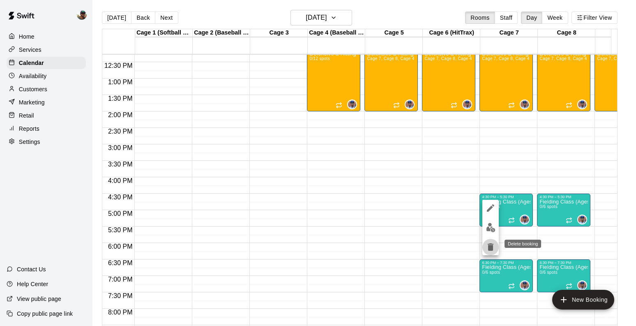
click at [491, 245] on icon "delete" at bounding box center [491, 246] width 6 height 7
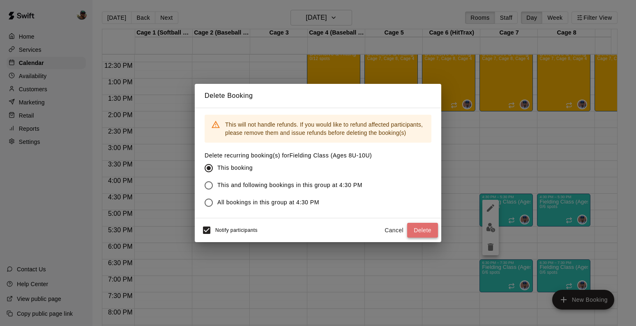
click at [418, 230] on button "Delete" at bounding box center [422, 230] width 31 height 15
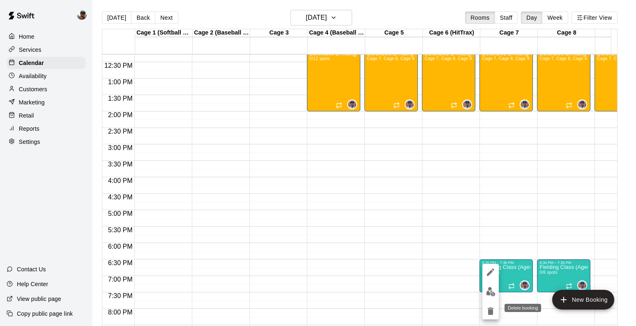
click at [490, 307] on icon "delete" at bounding box center [491, 310] width 6 height 7
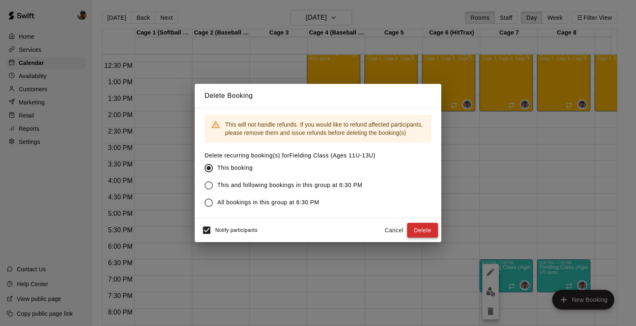
click at [426, 231] on button "Delete" at bounding box center [422, 230] width 31 height 15
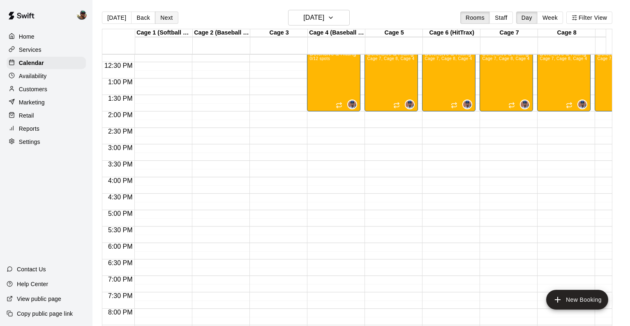
click at [164, 21] on button "Next" at bounding box center [166, 18] width 23 height 12
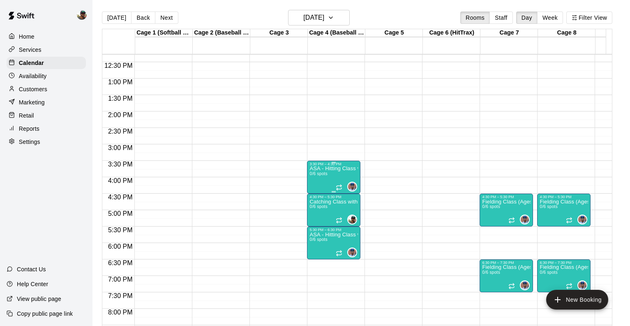
click at [341, 173] on div "ASA - Hitting Class with [PERSON_NAME] (8U-10U) 0/6 spots" at bounding box center [334, 329] width 49 height 326
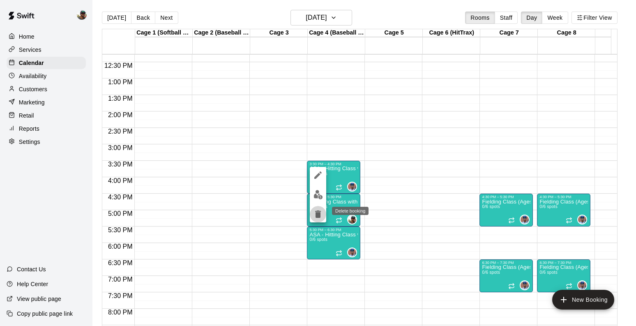
click at [319, 210] on icon "delete" at bounding box center [318, 214] width 10 height 10
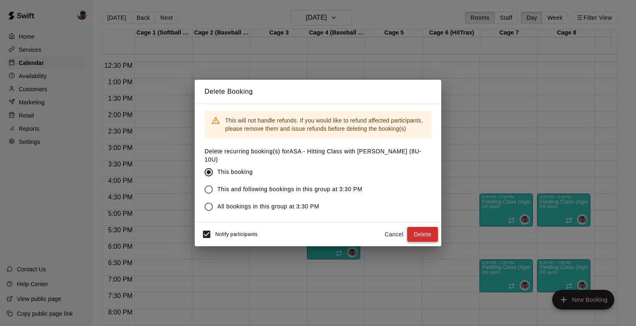
click at [414, 229] on button "Delete" at bounding box center [422, 234] width 31 height 15
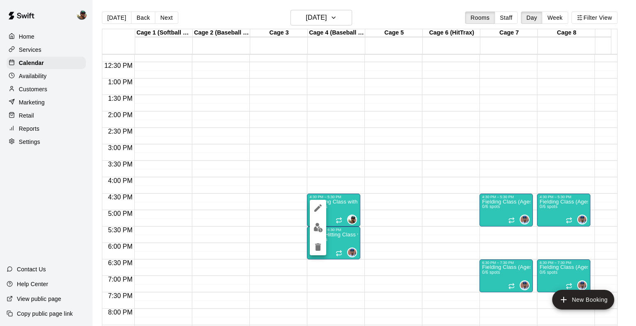
click at [317, 248] on icon "delete" at bounding box center [318, 246] width 6 height 7
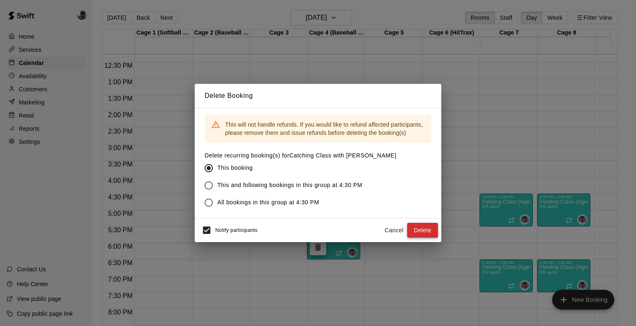
click at [425, 233] on button "Delete" at bounding box center [422, 230] width 31 height 15
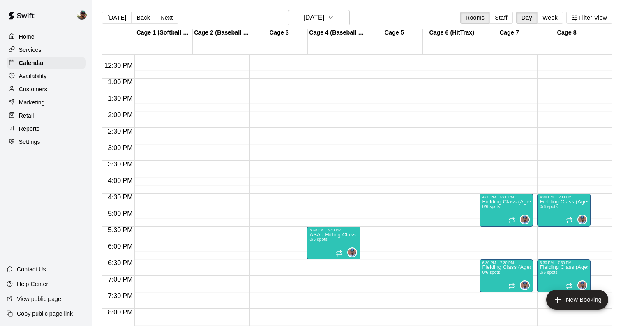
click at [335, 235] on p "ASA - Hitting Class with [PERSON_NAME] (11U-13U)" at bounding box center [334, 235] width 49 height 0
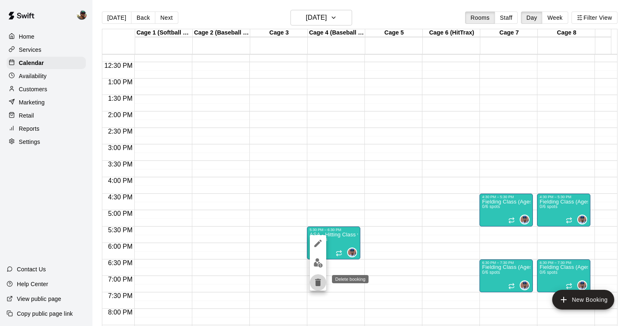
click at [319, 280] on icon "delete" at bounding box center [318, 282] width 10 height 10
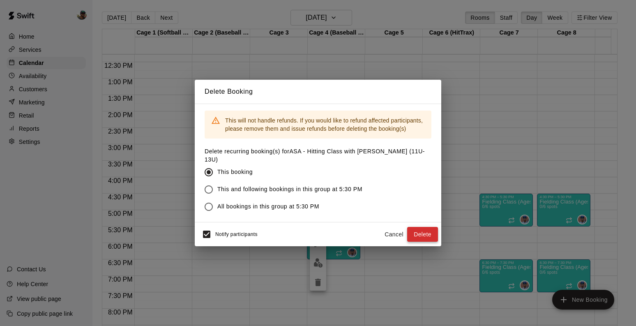
click at [418, 237] on button "Delete" at bounding box center [422, 234] width 31 height 15
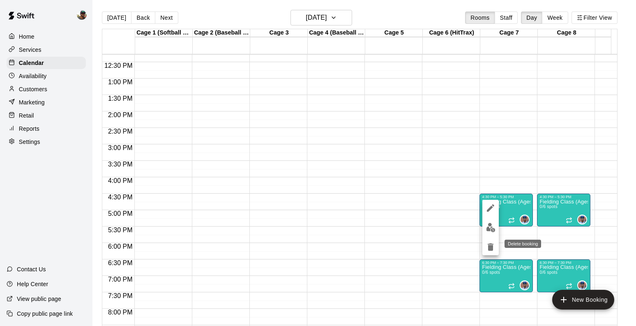
click at [489, 248] on icon "delete" at bounding box center [491, 246] width 6 height 7
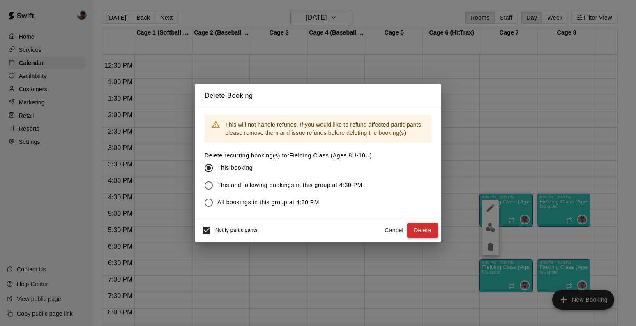
click at [421, 231] on button "Delete" at bounding box center [422, 230] width 31 height 15
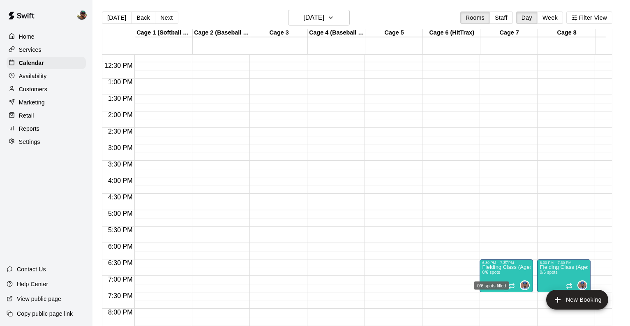
click at [499, 275] on span "0/6 spots" at bounding box center [491, 272] width 18 height 5
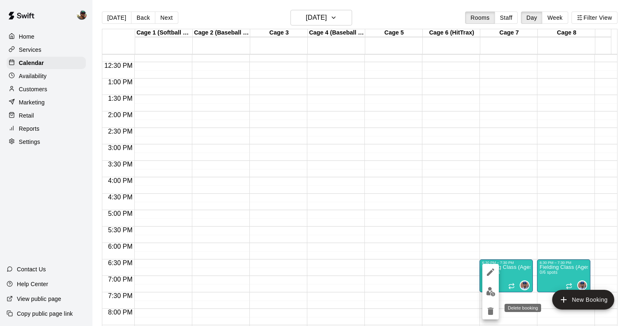
click at [490, 307] on icon "delete" at bounding box center [491, 310] width 6 height 7
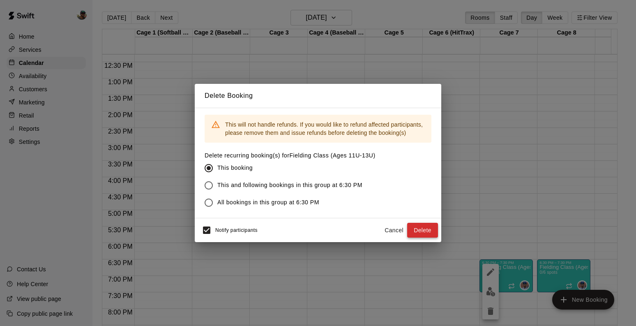
click at [420, 231] on button "Delete" at bounding box center [422, 230] width 31 height 15
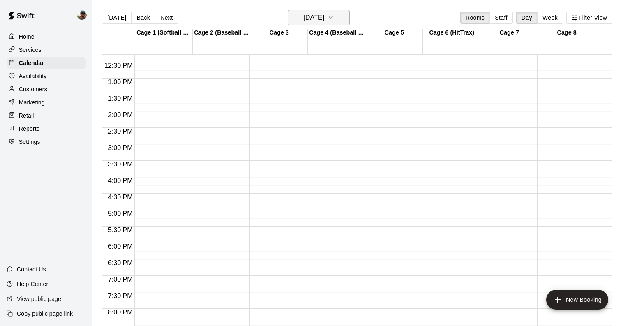
click at [334, 20] on icon "button" at bounding box center [331, 18] width 7 height 10
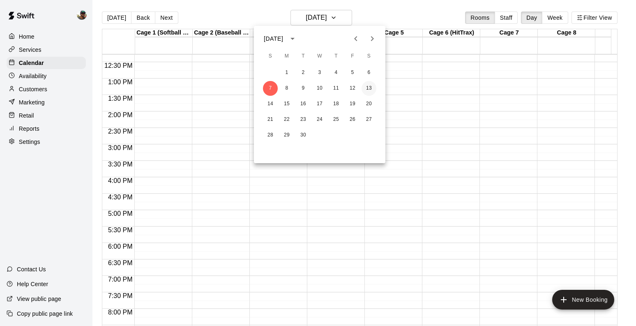
click at [369, 90] on button "13" at bounding box center [369, 88] width 15 height 15
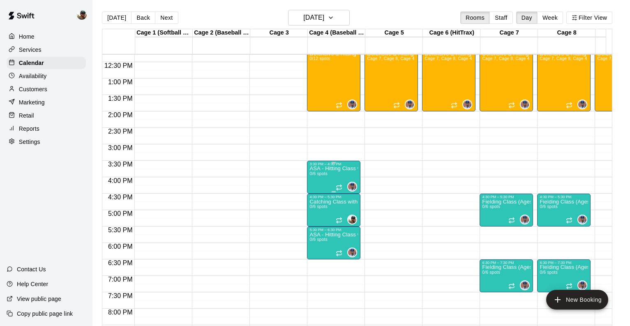
click at [329, 173] on div "ASA - Hitting Class with [PERSON_NAME] (8U-10U) 0/6 spots" at bounding box center [334, 329] width 49 height 326
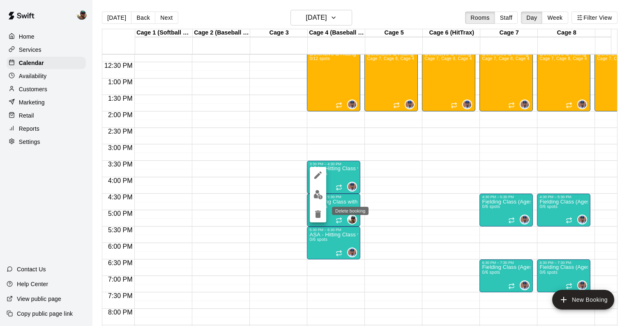
click at [319, 215] on icon "delete" at bounding box center [318, 213] width 6 height 7
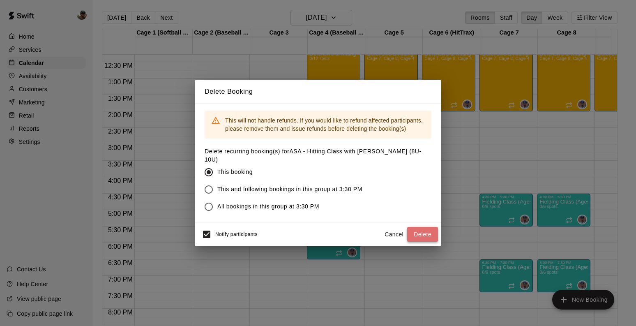
click at [433, 232] on button "Delete" at bounding box center [422, 234] width 31 height 15
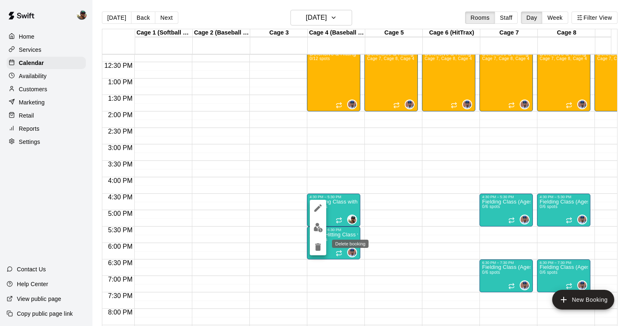
click at [316, 243] on icon "delete" at bounding box center [318, 247] width 10 height 10
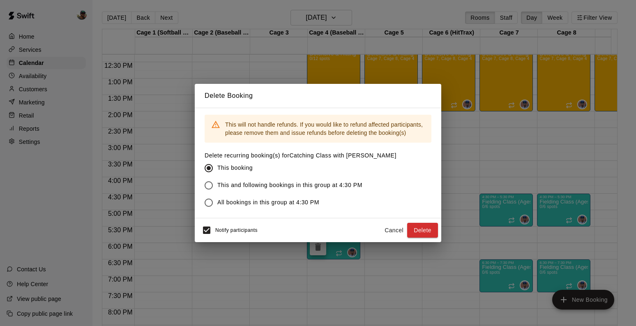
click at [420, 228] on button "Delete" at bounding box center [422, 230] width 31 height 15
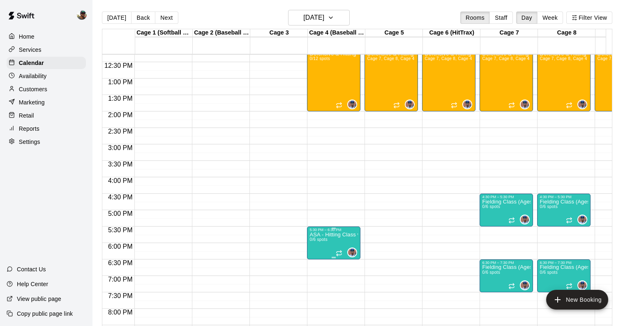
click at [326, 239] on span "0/6 spots" at bounding box center [319, 239] width 18 height 5
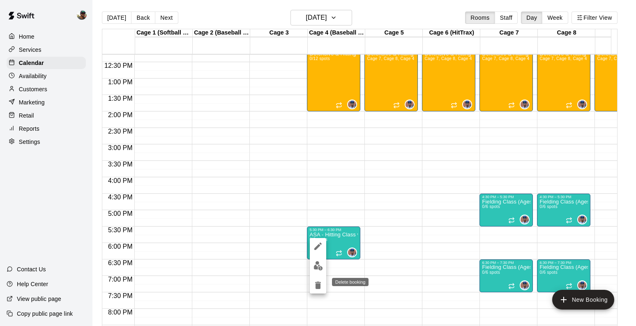
click at [315, 279] on button "delete" at bounding box center [318, 285] width 16 height 16
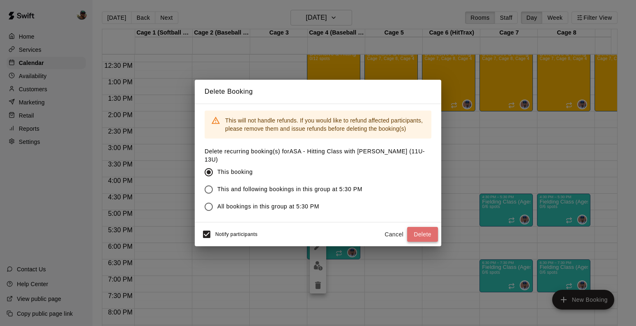
click at [412, 230] on button "Delete" at bounding box center [422, 234] width 31 height 15
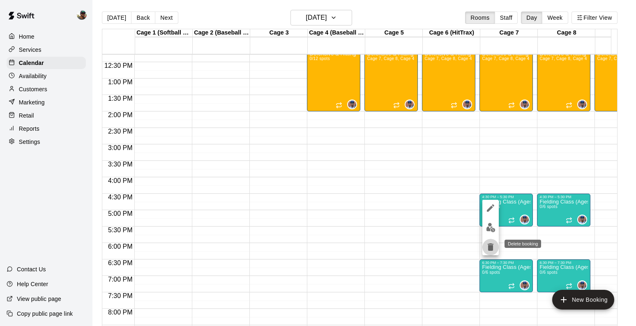
click at [487, 248] on icon "delete" at bounding box center [491, 247] width 10 height 10
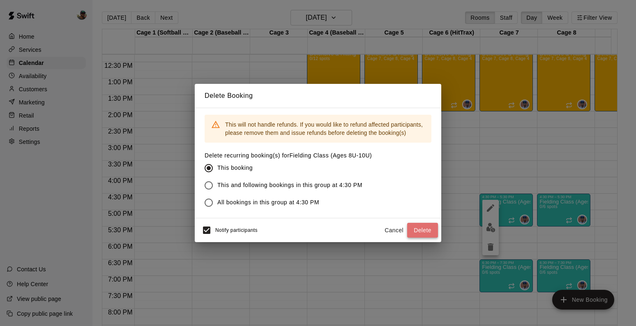
click at [420, 229] on button "Delete" at bounding box center [422, 230] width 31 height 15
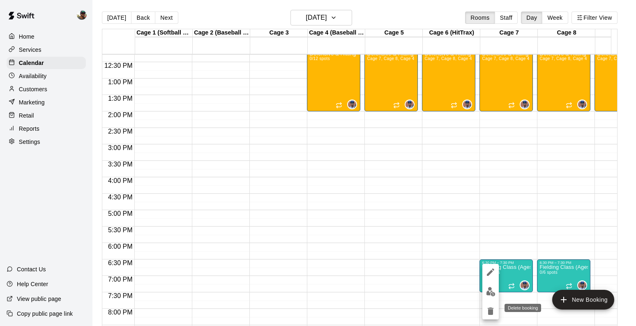
click at [489, 313] on icon "delete" at bounding box center [491, 310] width 6 height 7
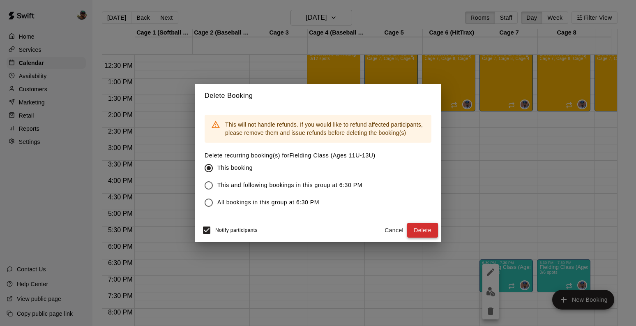
click at [433, 228] on button "Delete" at bounding box center [422, 230] width 31 height 15
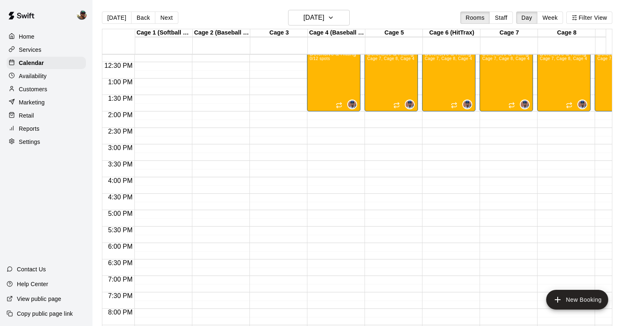
click at [164, 18] on button "Next" at bounding box center [166, 18] width 23 height 12
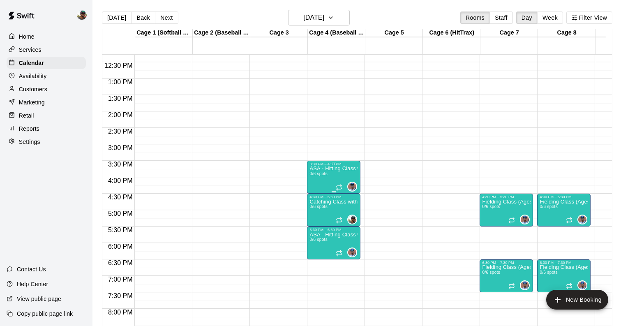
click at [338, 166] on div "3:30 PM – 4:30 PM" at bounding box center [334, 164] width 49 height 4
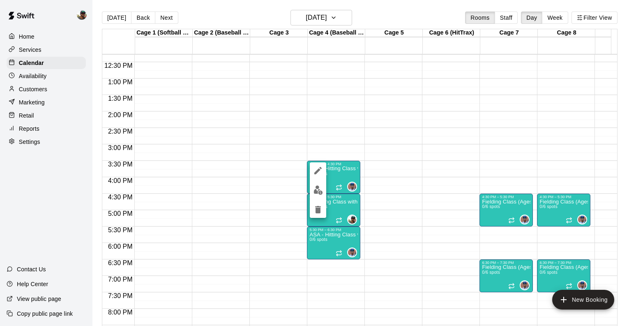
click at [316, 206] on icon "delete" at bounding box center [318, 209] width 6 height 7
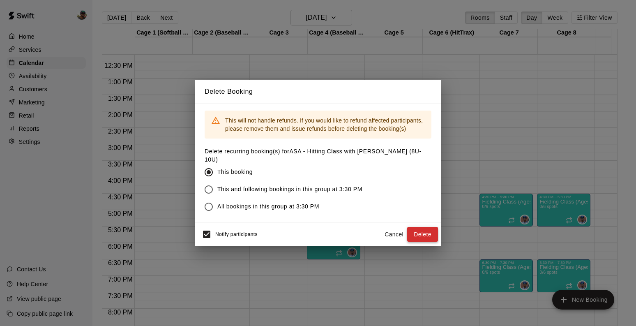
click at [417, 229] on button "Delete" at bounding box center [422, 234] width 31 height 15
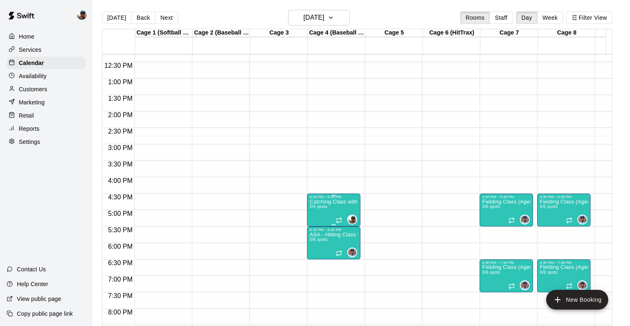
click at [328, 209] on span "0/6 spots" at bounding box center [319, 206] width 18 height 5
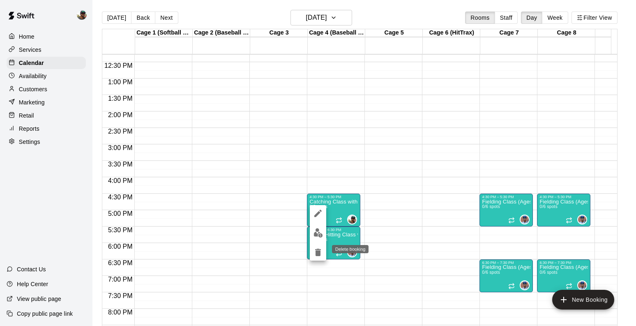
click at [318, 253] on icon "delete" at bounding box center [318, 252] width 6 height 7
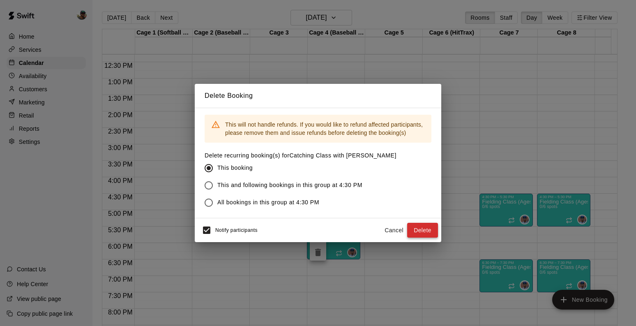
click at [420, 226] on button "Delete" at bounding box center [422, 230] width 31 height 15
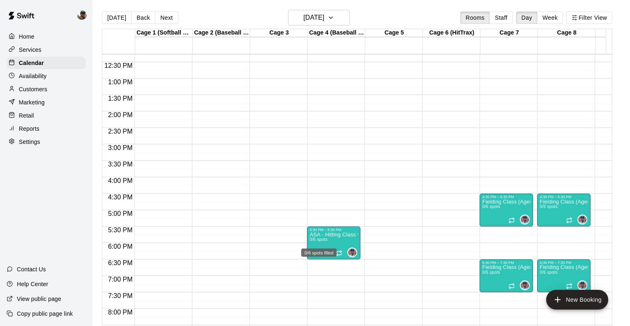
click at [327, 241] on span "0/6 spots" at bounding box center [319, 239] width 18 height 5
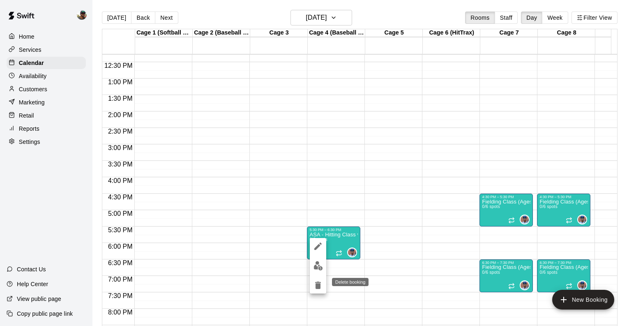
click at [321, 288] on icon "delete" at bounding box center [318, 285] width 10 height 10
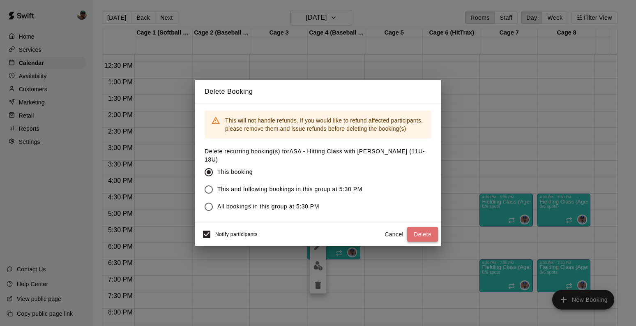
click at [420, 239] on button "Delete" at bounding box center [422, 234] width 31 height 15
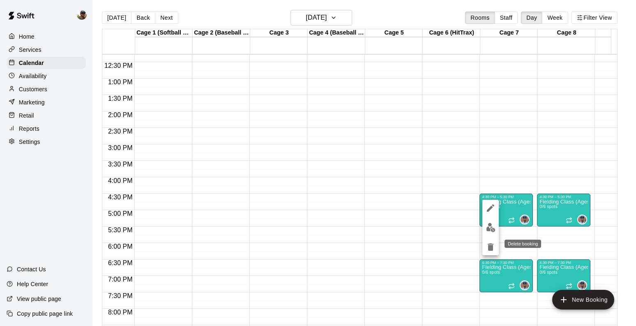
click at [491, 247] on icon "delete" at bounding box center [491, 246] width 6 height 7
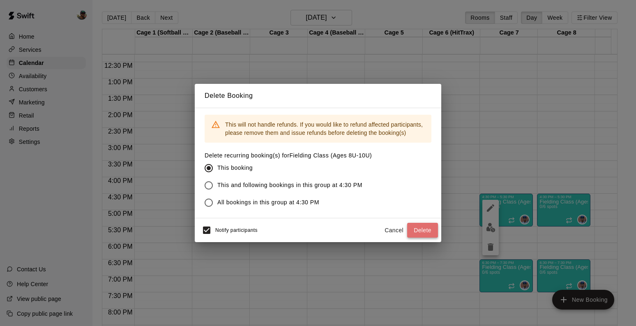
click at [428, 230] on button "Delete" at bounding box center [422, 230] width 31 height 15
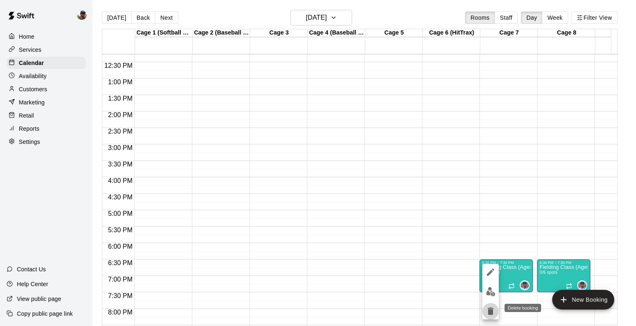
click at [488, 308] on icon "delete" at bounding box center [491, 310] width 6 height 7
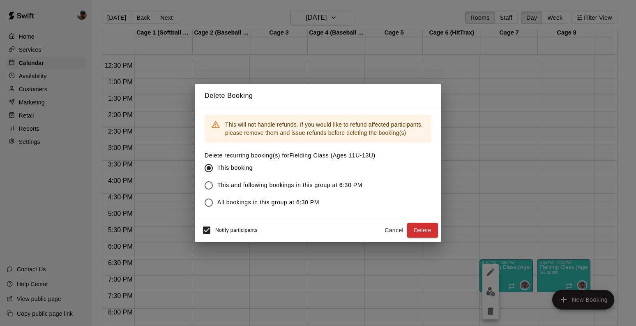
click at [427, 229] on button "Delete" at bounding box center [422, 230] width 31 height 15
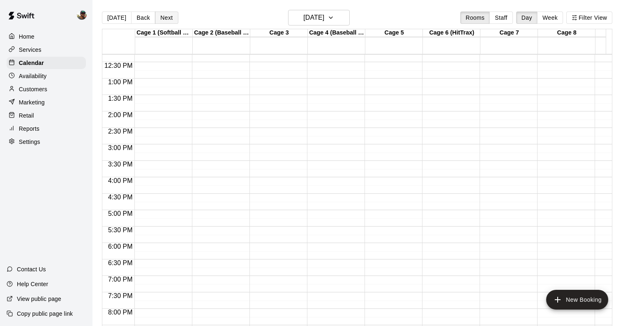
click at [162, 18] on button "Next" at bounding box center [166, 18] width 23 height 12
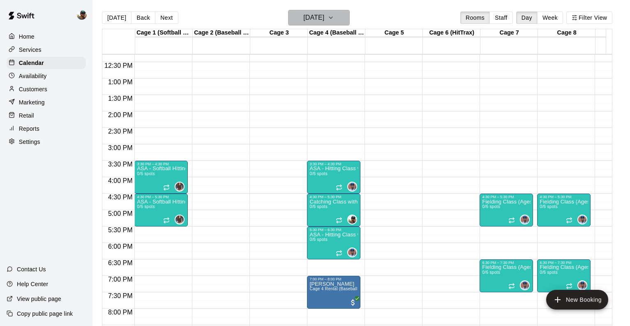
click at [334, 19] on icon "button" at bounding box center [331, 18] width 7 height 10
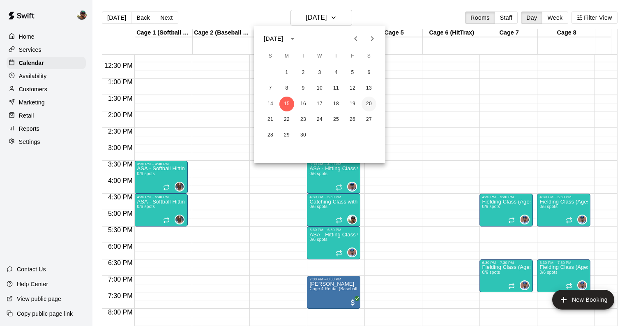
click at [370, 103] on button "20" at bounding box center [369, 104] width 15 height 15
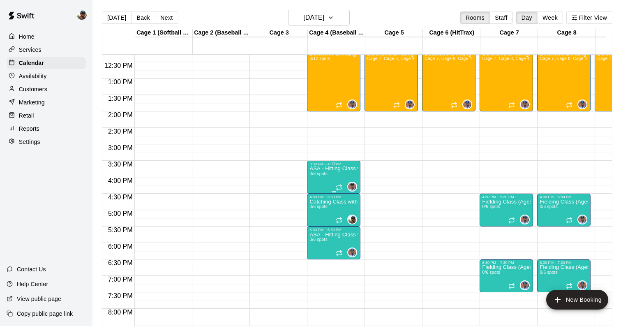
click at [322, 179] on div "ASA - Hitting Class with [PERSON_NAME] (8U-10U) 0/6 spots" at bounding box center [334, 329] width 49 height 326
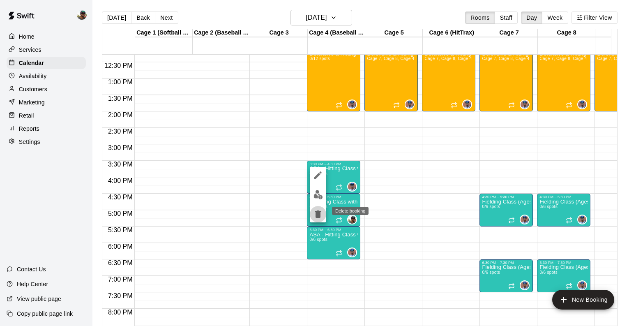
click at [320, 213] on icon "delete" at bounding box center [318, 213] width 6 height 7
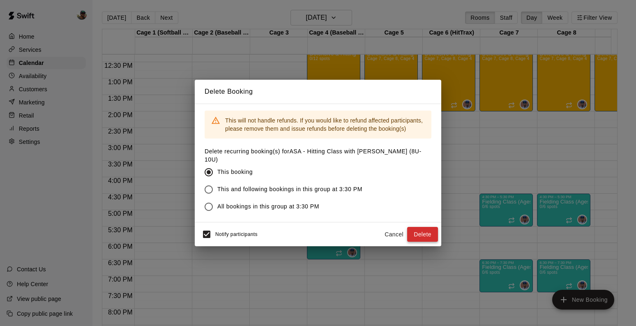
click at [419, 234] on button "Delete" at bounding box center [422, 234] width 31 height 15
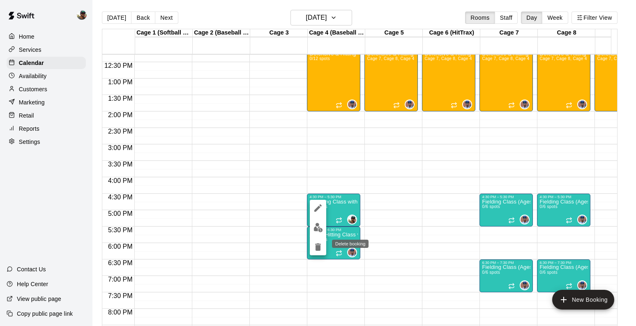
click at [319, 247] on icon "delete" at bounding box center [318, 246] width 6 height 7
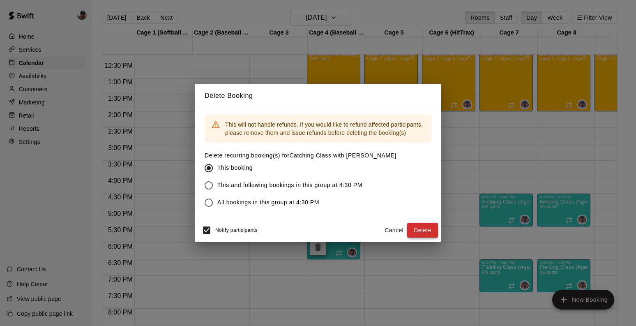
click at [414, 227] on button "Delete" at bounding box center [422, 230] width 31 height 15
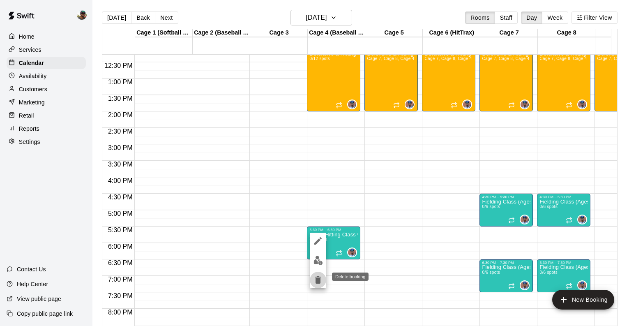
click at [316, 278] on icon "delete" at bounding box center [318, 279] width 6 height 7
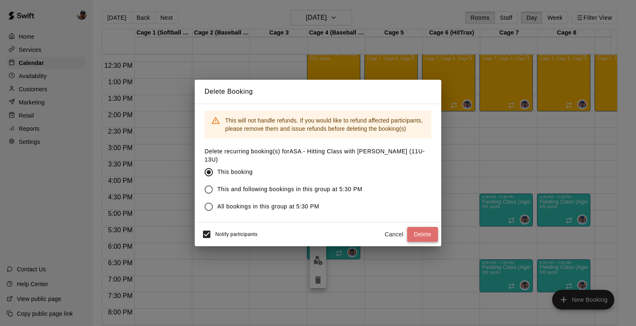
click at [414, 232] on button "Delete" at bounding box center [422, 234] width 31 height 15
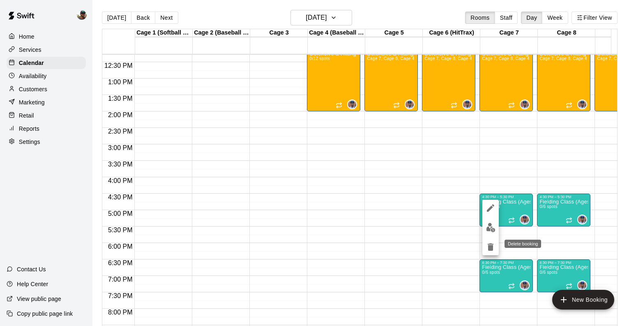
click at [489, 245] on icon "delete" at bounding box center [491, 246] width 6 height 7
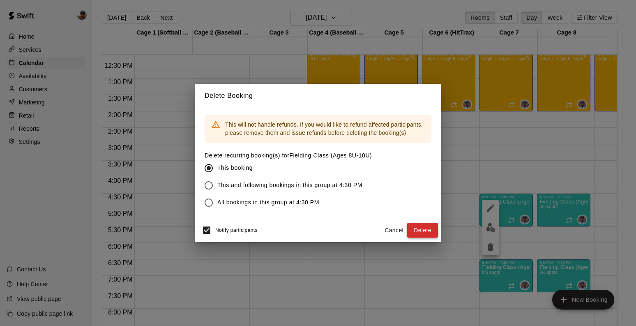
click at [418, 228] on button "Delete" at bounding box center [422, 230] width 31 height 15
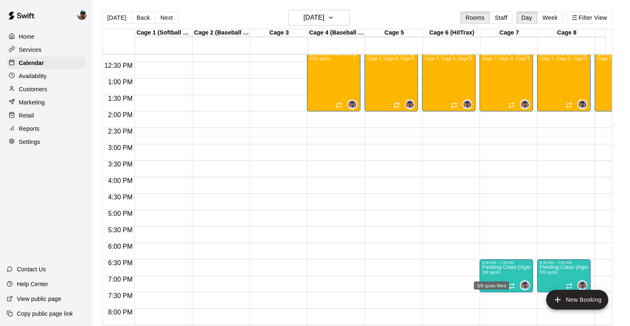
click at [504, 277] on div "0/6 spots filled" at bounding box center [491, 283] width 37 height 15
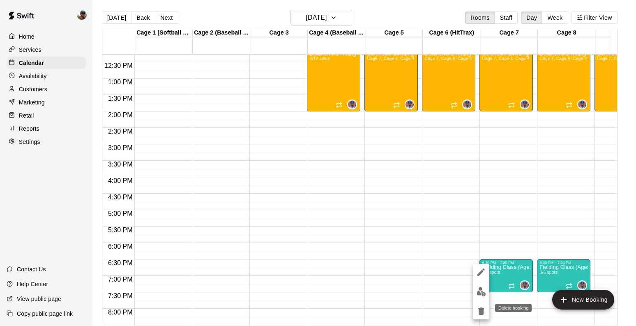
click at [477, 309] on icon "delete" at bounding box center [481, 311] width 10 height 10
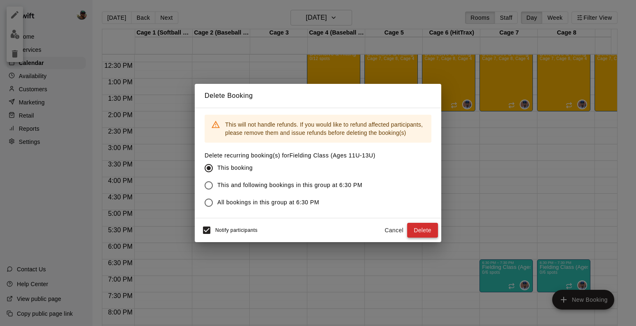
click at [428, 232] on button "Delete" at bounding box center [422, 230] width 31 height 15
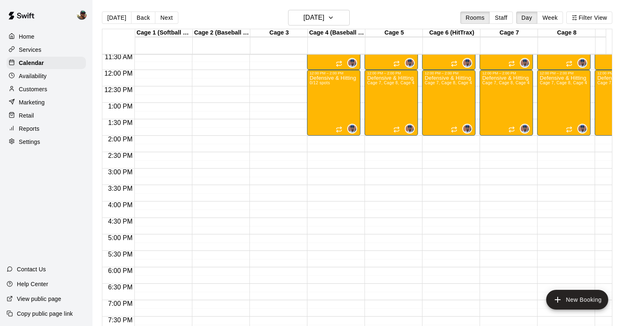
scroll to position [377, 0]
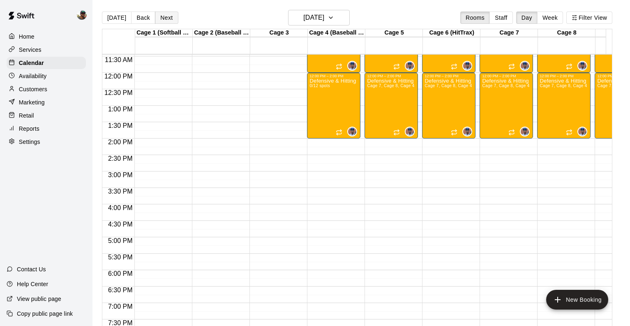
click at [162, 16] on button "Next" at bounding box center [166, 18] width 23 height 12
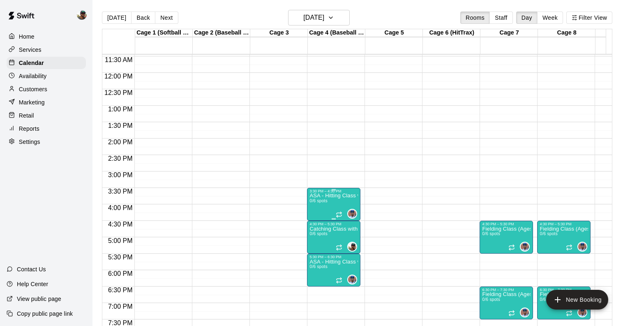
click at [329, 196] on p "ASA - Hitting Class with [PERSON_NAME] (8U-10U)" at bounding box center [334, 196] width 49 height 0
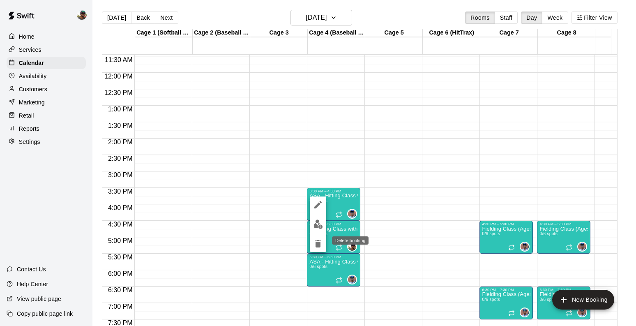
click at [320, 239] on icon "delete" at bounding box center [318, 244] width 10 height 10
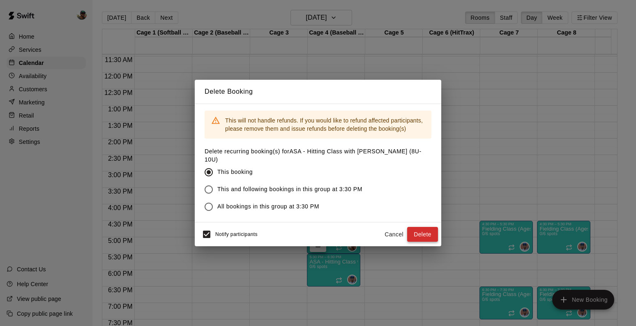
click at [427, 227] on button "Delete" at bounding box center [422, 234] width 31 height 15
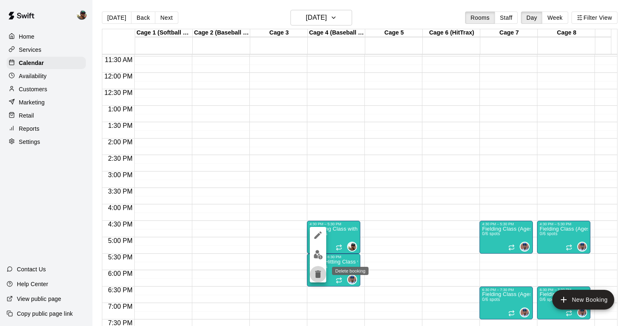
click at [318, 269] on icon "delete" at bounding box center [318, 274] width 10 height 10
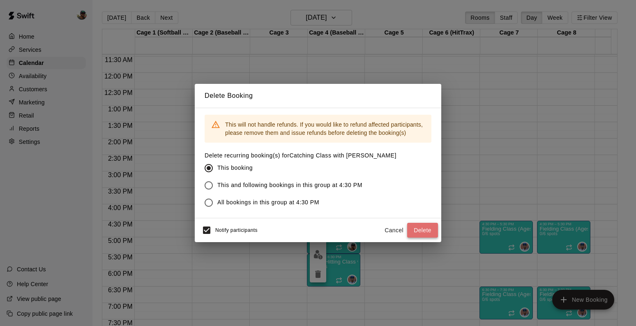
click at [424, 229] on button "Delete" at bounding box center [422, 230] width 31 height 15
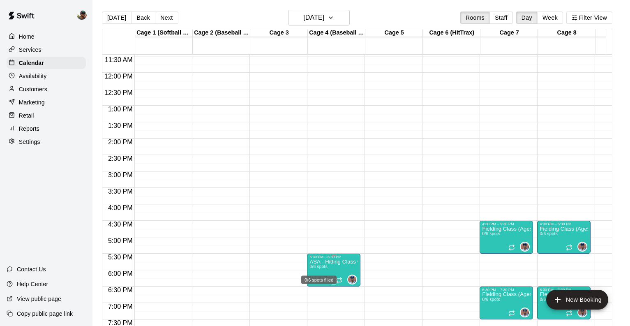
click at [326, 266] on span "0/6 spots" at bounding box center [319, 266] width 18 height 5
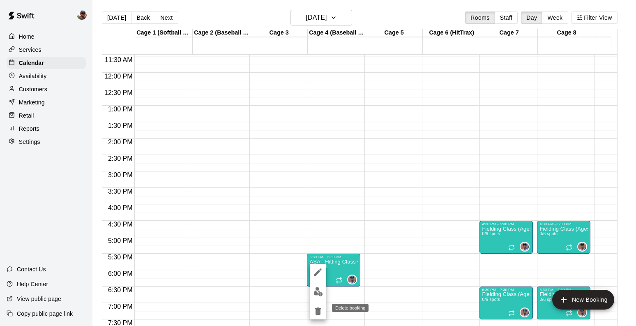
click at [321, 312] on icon "delete" at bounding box center [318, 311] width 10 height 10
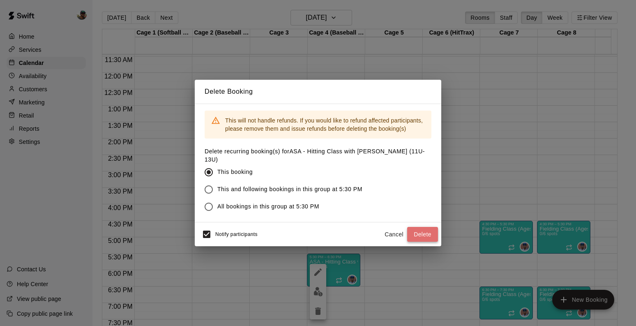
click at [427, 238] on button "Delete" at bounding box center [422, 234] width 31 height 15
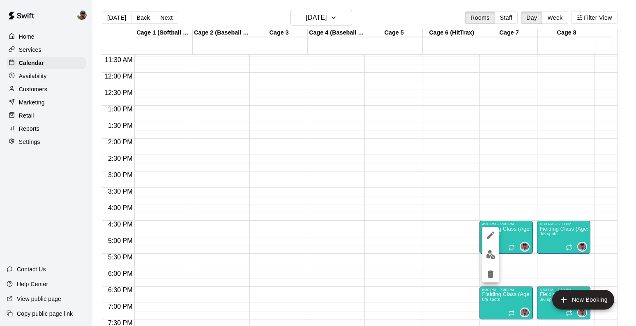
click at [490, 276] on icon "delete" at bounding box center [491, 273] width 6 height 7
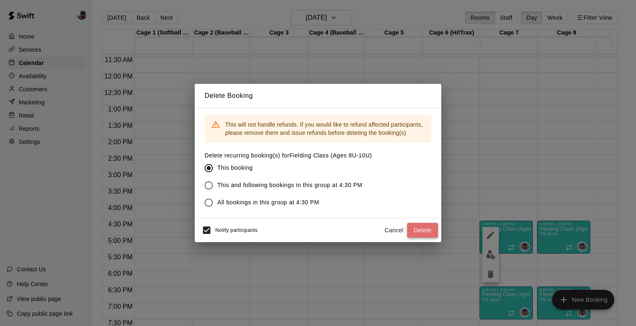
click at [415, 231] on button "Delete" at bounding box center [422, 230] width 31 height 15
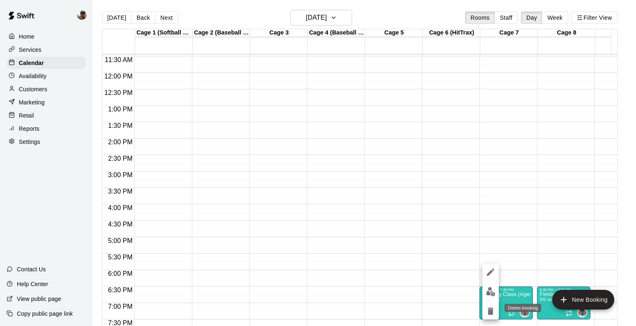
click at [495, 312] on icon "delete" at bounding box center [491, 311] width 10 height 10
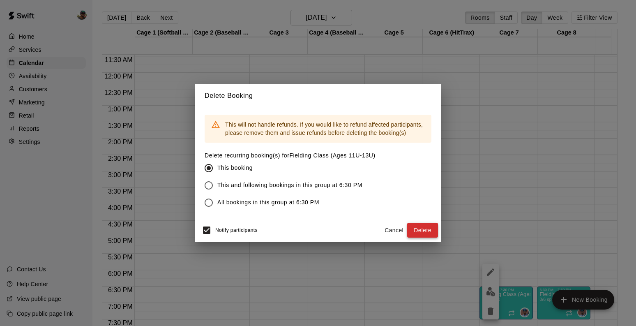
click at [419, 228] on button "Delete" at bounding box center [422, 230] width 31 height 15
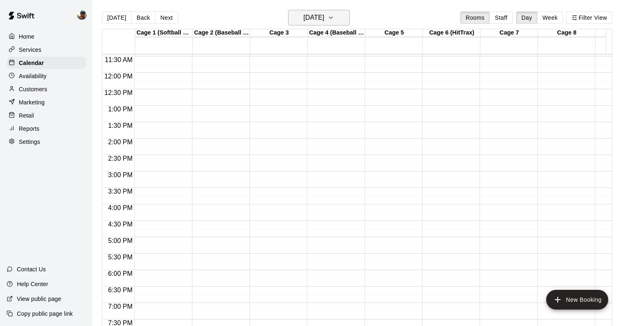
click at [323, 21] on h6 "[DATE]" at bounding box center [313, 18] width 21 height 12
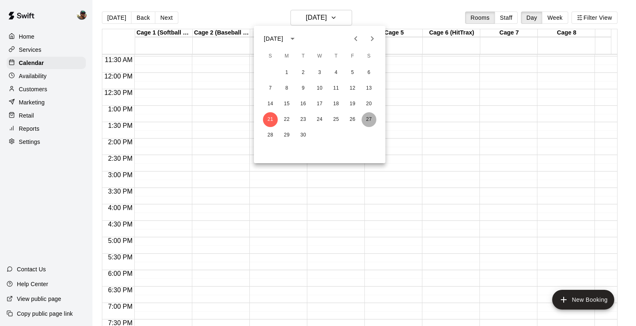
click at [367, 119] on button "27" at bounding box center [369, 119] width 15 height 15
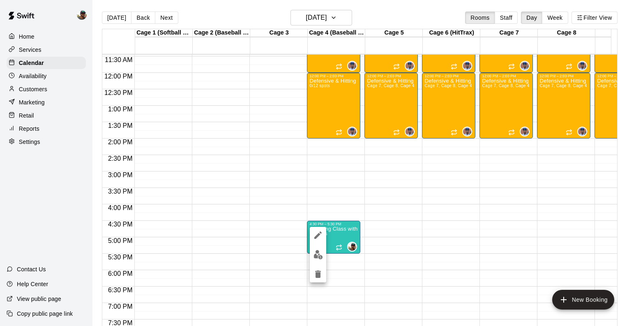
click at [316, 273] on icon "delete" at bounding box center [318, 273] width 6 height 7
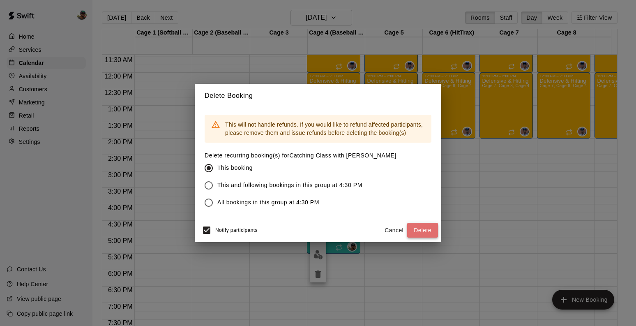
click at [420, 234] on button "Delete" at bounding box center [422, 230] width 31 height 15
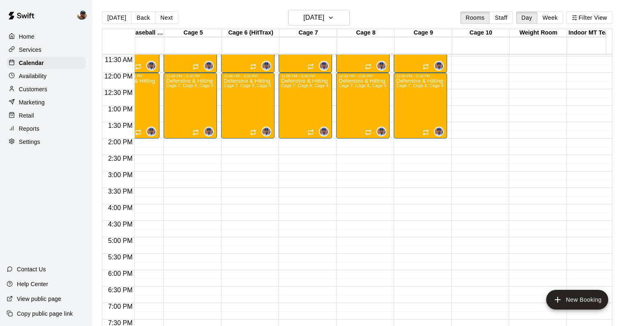
scroll to position [0, 176]
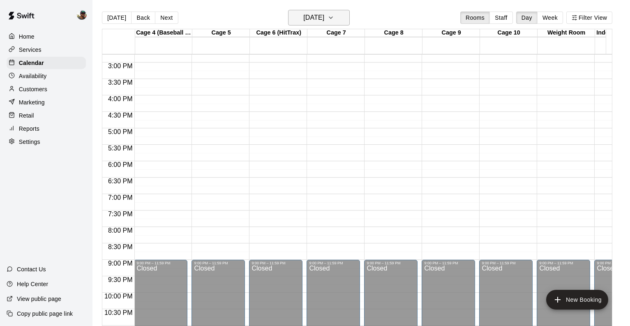
click at [334, 17] on icon "button" at bounding box center [331, 18] width 7 height 10
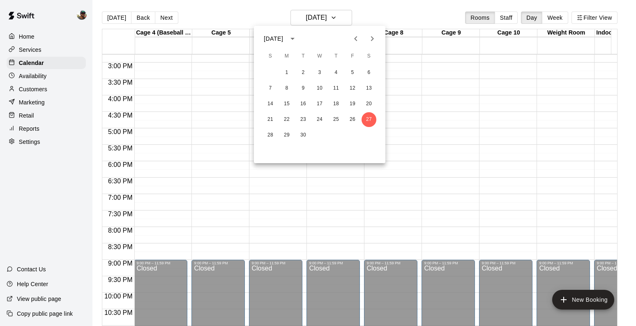
click at [372, 39] on icon "Next month" at bounding box center [372, 39] width 10 height 10
click at [358, 40] on icon "Previous month" at bounding box center [356, 39] width 10 height 10
click at [269, 134] on button "28" at bounding box center [270, 135] width 15 height 15
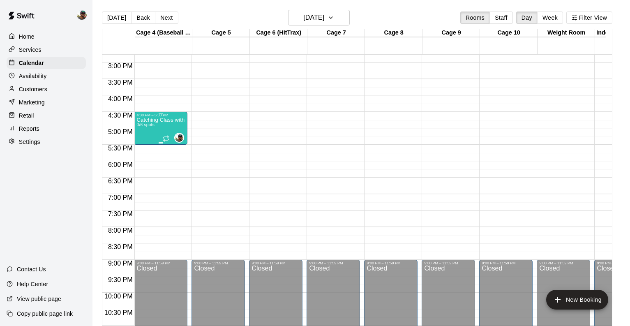
click at [158, 133] on div "Catching Class with [PERSON_NAME] 0/6 spots" at bounding box center [160, 280] width 49 height 326
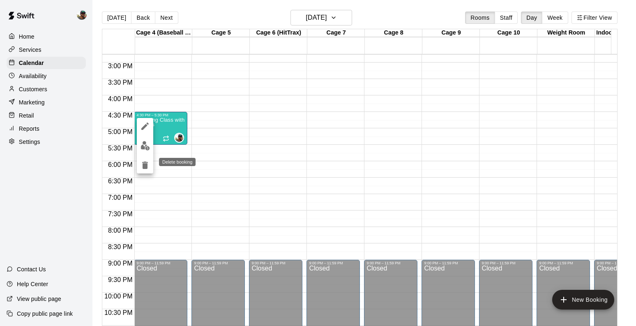
click at [150, 170] on button "delete" at bounding box center [145, 165] width 16 height 16
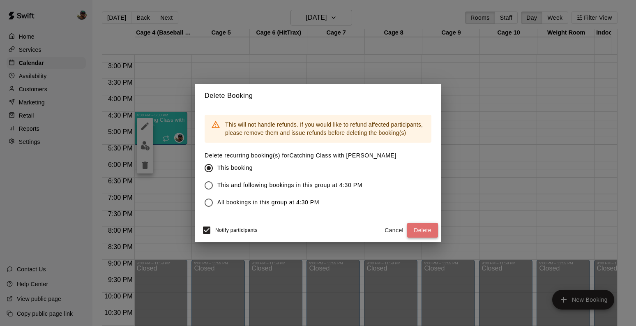
click at [421, 229] on button "Delete" at bounding box center [422, 230] width 31 height 15
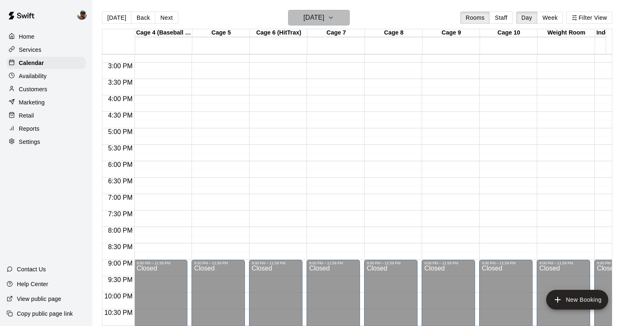
click at [334, 16] on icon "button" at bounding box center [331, 18] width 7 height 10
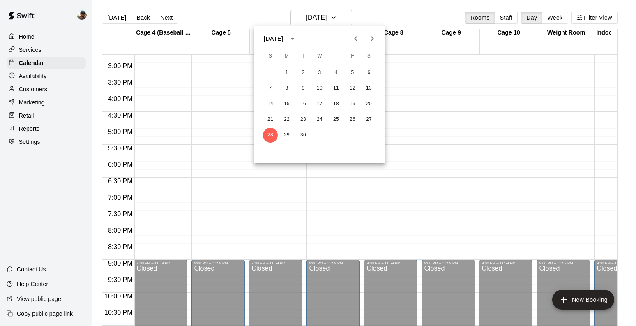
click at [373, 40] on icon "Next month" at bounding box center [372, 39] width 10 height 10
click at [365, 71] on button "4" at bounding box center [369, 72] width 15 height 15
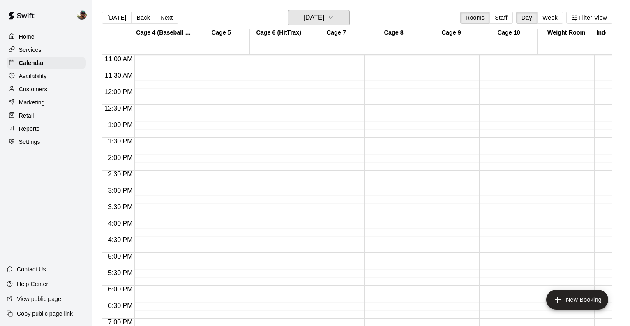
scroll to position [361, 173]
click at [348, 23] on button "[DATE]" at bounding box center [319, 18] width 62 height 16
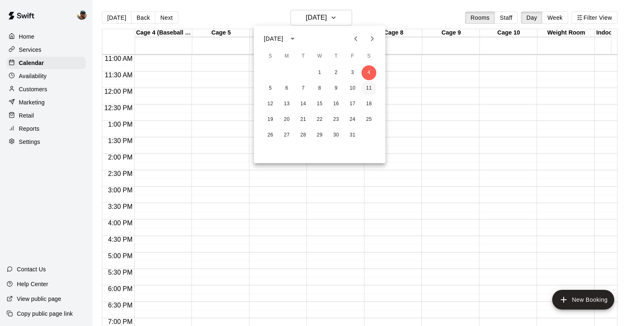
click at [369, 90] on button "11" at bounding box center [369, 88] width 15 height 15
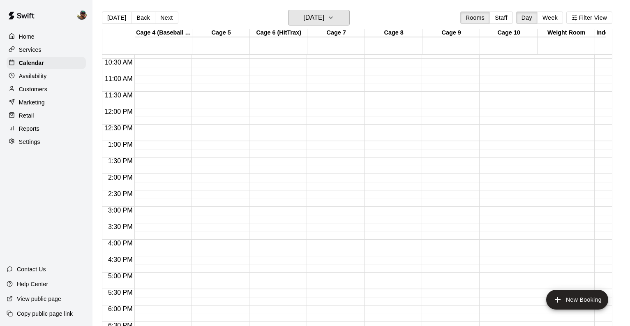
scroll to position [331, 173]
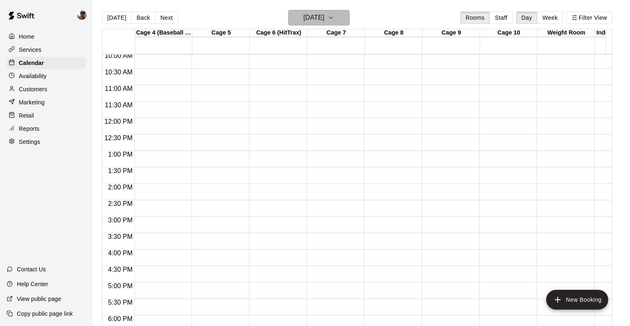
click at [334, 17] on icon "button" at bounding box center [331, 18] width 7 height 10
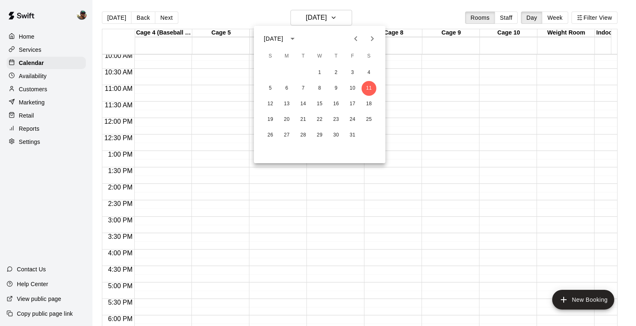
click at [353, 37] on icon "Previous month" at bounding box center [356, 39] width 10 height 10
click at [344, 18] on div at bounding box center [318, 163] width 636 height 326
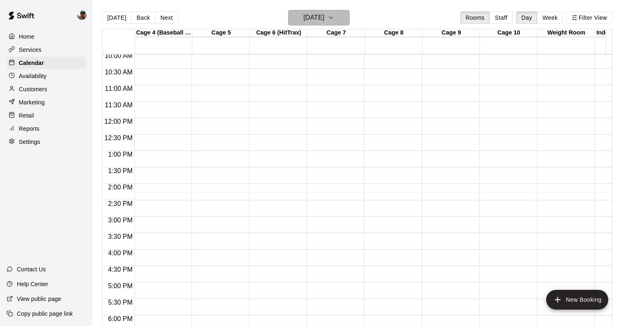
click at [342, 21] on button "[DATE]" at bounding box center [319, 18] width 62 height 16
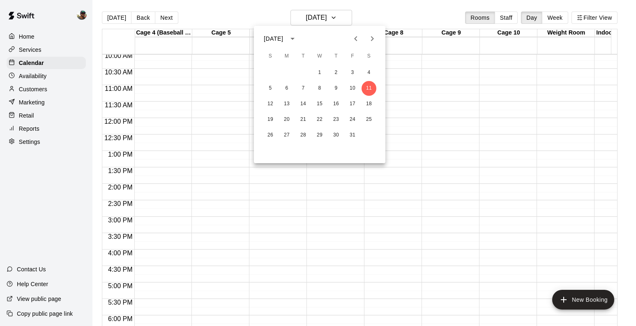
click at [346, 18] on div at bounding box center [318, 163] width 636 height 326
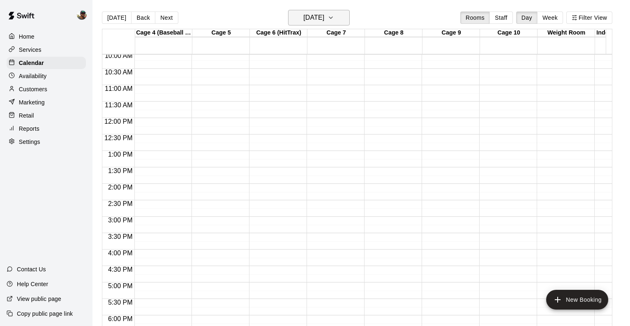
click at [333, 18] on icon "button" at bounding box center [330, 18] width 3 height 2
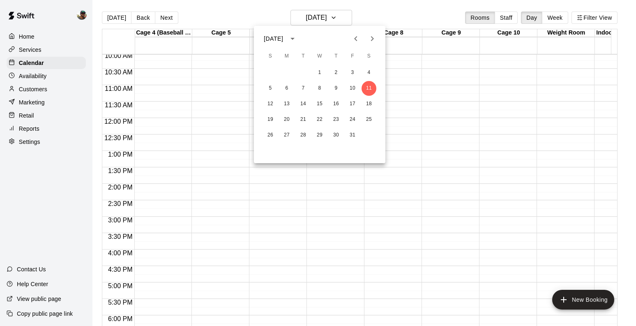
click at [409, 16] on div at bounding box center [318, 163] width 636 height 326
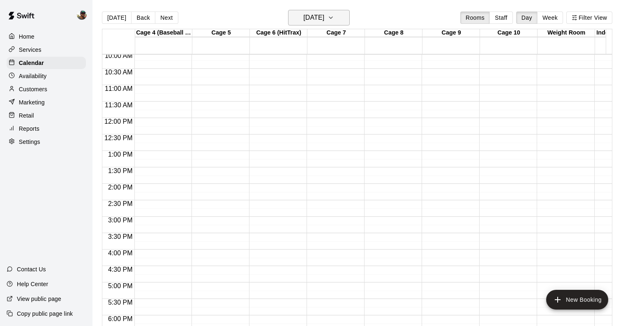
click at [334, 18] on icon "button" at bounding box center [331, 18] width 7 height 10
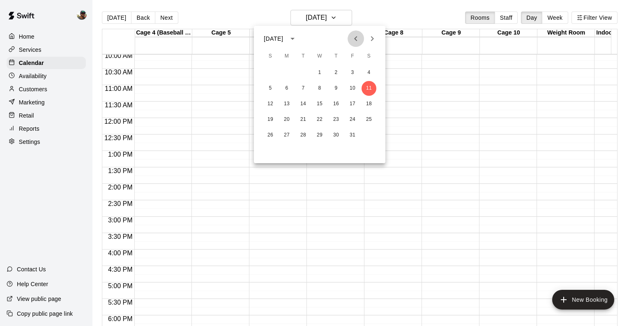
click at [359, 40] on icon "Previous month" at bounding box center [356, 39] width 10 height 10
click at [350, 39] on button "Previous month" at bounding box center [356, 38] width 16 height 16
click at [288, 136] on button "25" at bounding box center [287, 135] width 15 height 15
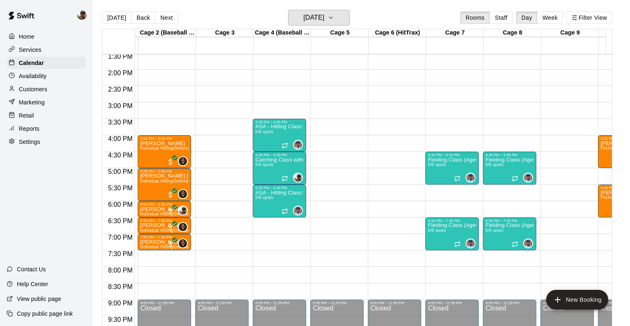
scroll to position [439, 54]
